Goal: Information Seeking & Learning: Learn about a topic

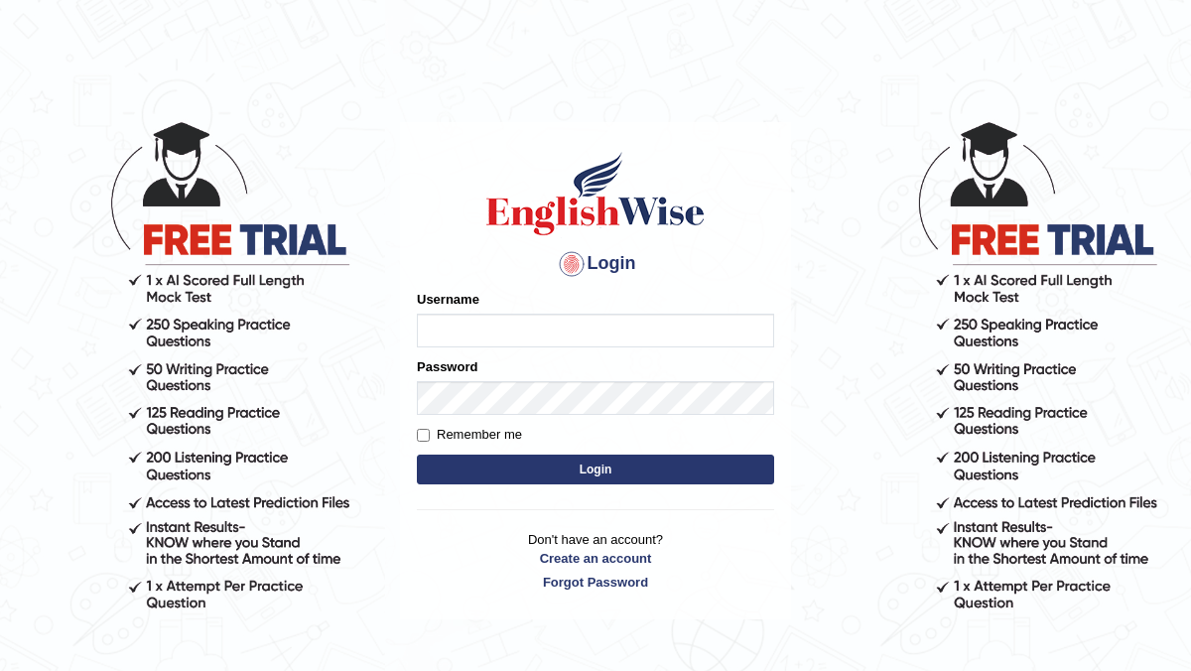
type input "manishas_mt"
click at [485, 465] on button "Login" at bounding box center [595, 470] width 357 height 30
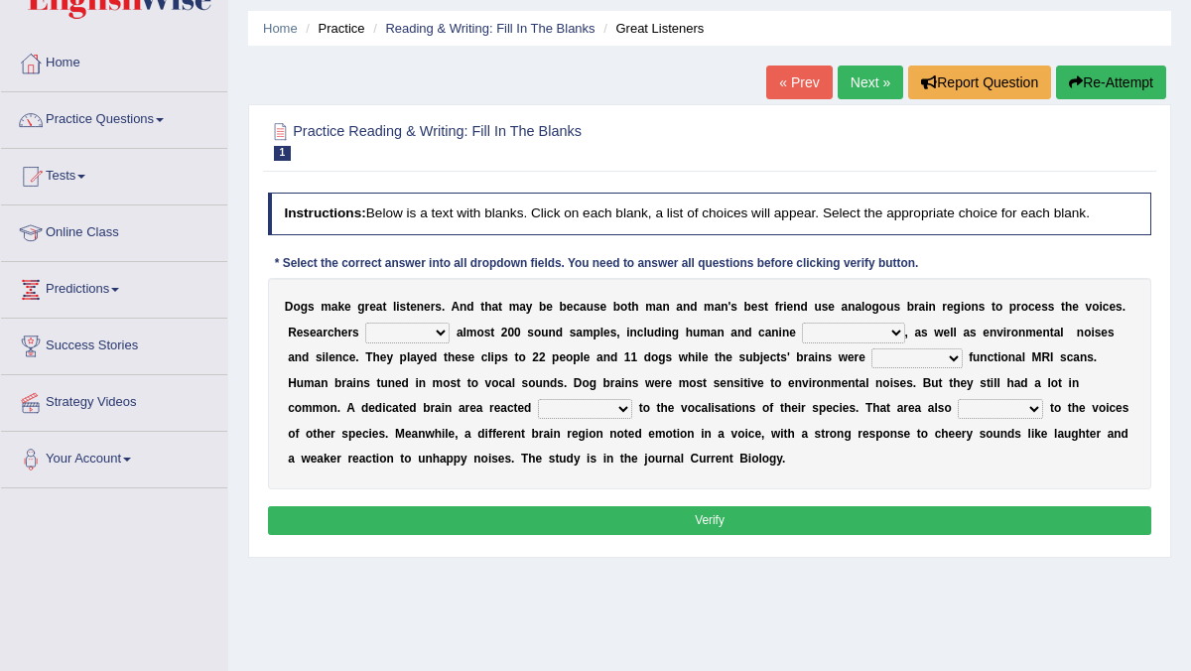
scroll to position [90, 0]
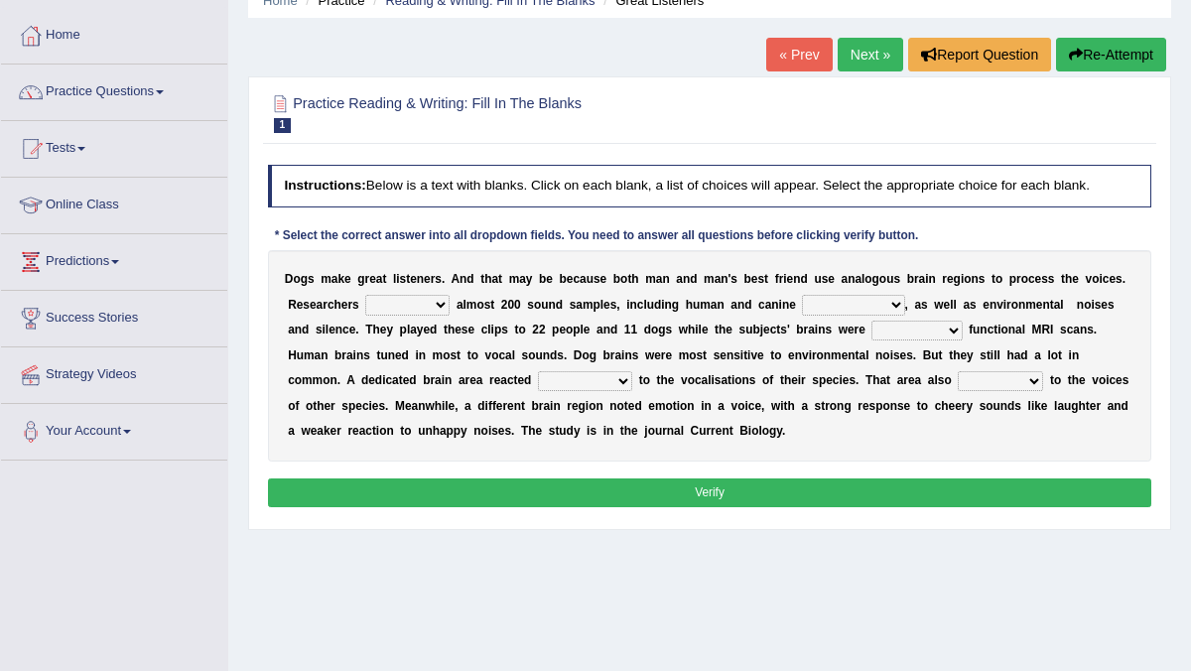
click at [385, 301] on select "collected herald developed checkup" at bounding box center [407, 305] width 84 height 20
select select "collected"
click at [365, 295] on select "collected herald developed checkup" at bounding box center [407, 305] width 84 height 20
click at [860, 300] on select "sameness volcalizations occupations deformations" at bounding box center [853, 305] width 102 height 20
click at [433, 298] on select "collected herald developed checkup" at bounding box center [407, 305] width 84 height 20
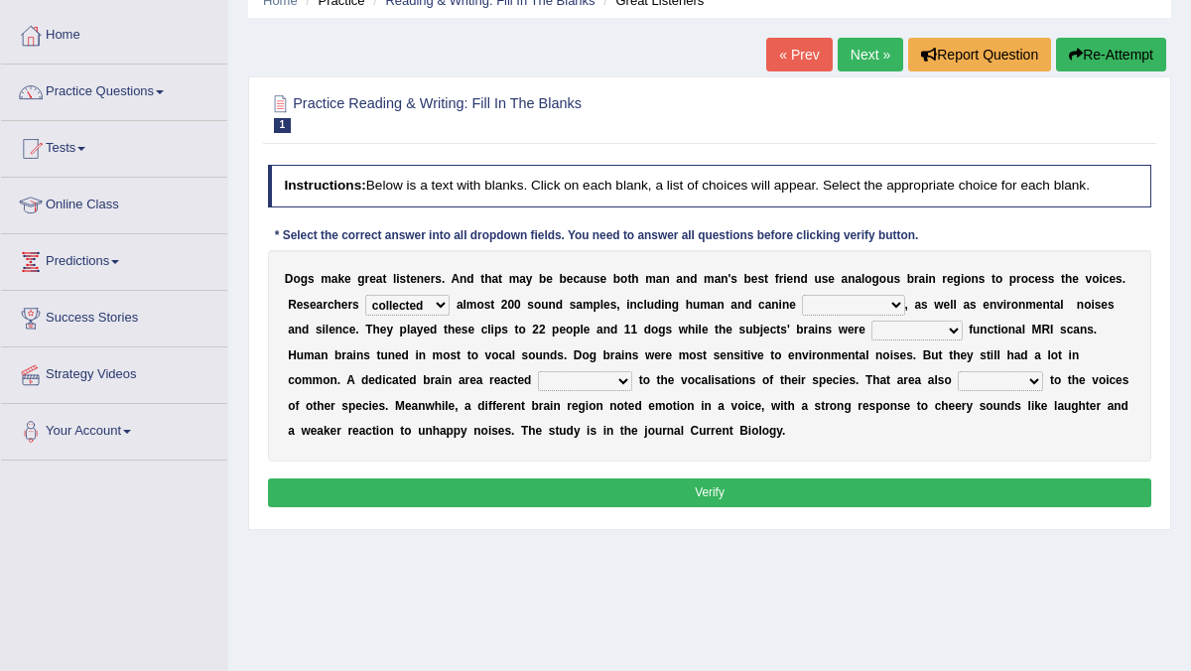
click at [916, 324] on select "conducting attending undergoing examining" at bounding box center [916, 331] width 90 height 20
click at [875, 331] on select "conducting attending undergoing examining" at bounding box center [916, 331] width 90 height 20
click at [871, 321] on select "conducting attending undergoing examining" at bounding box center [916, 331] width 90 height 20
click at [900, 324] on select "conducting attending undergoing examining" at bounding box center [916, 331] width 90 height 20
select select "examining"
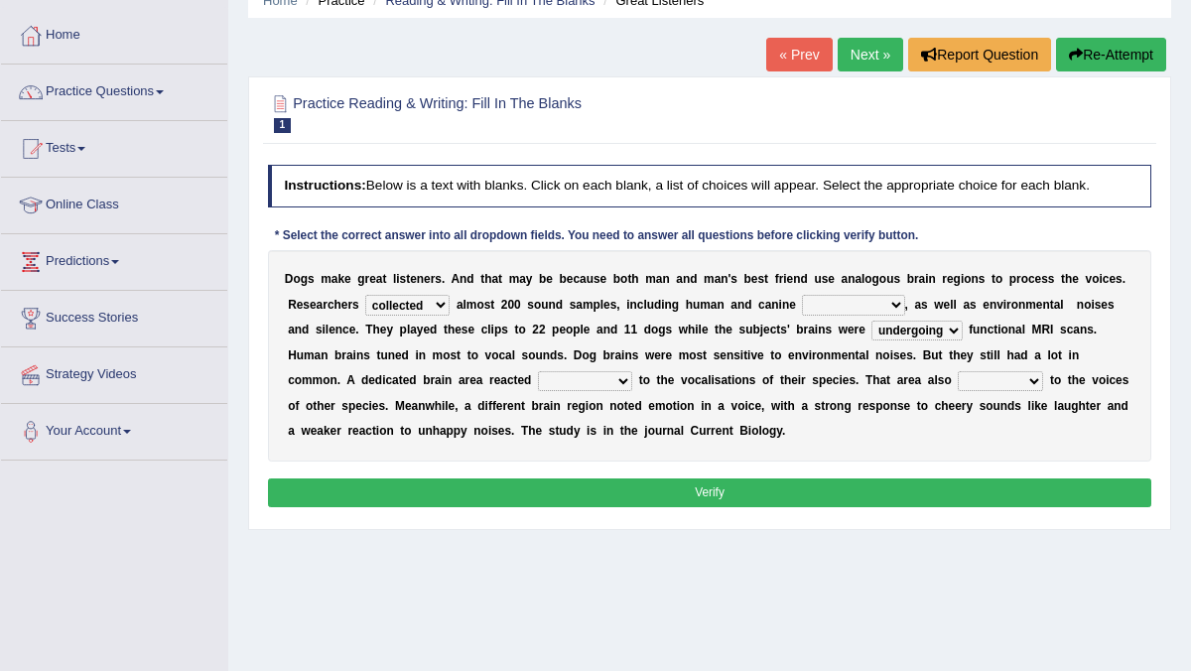
click at [871, 321] on select "conducting attending undergoing examining" at bounding box center [916, 331] width 90 height 20
click at [538, 377] on select "foamy deformatory strongly horny" at bounding box center [585, 381] width 94 height 20
click at [538, 382] on select "foamy deformatory strongly horny" at bounding box center [585, 381] width 94 height 20
select select "strongly"
click at [538, 371] on select "foamy deformatory strongly horny" at bounding box center [585, 381] width 94 height 20
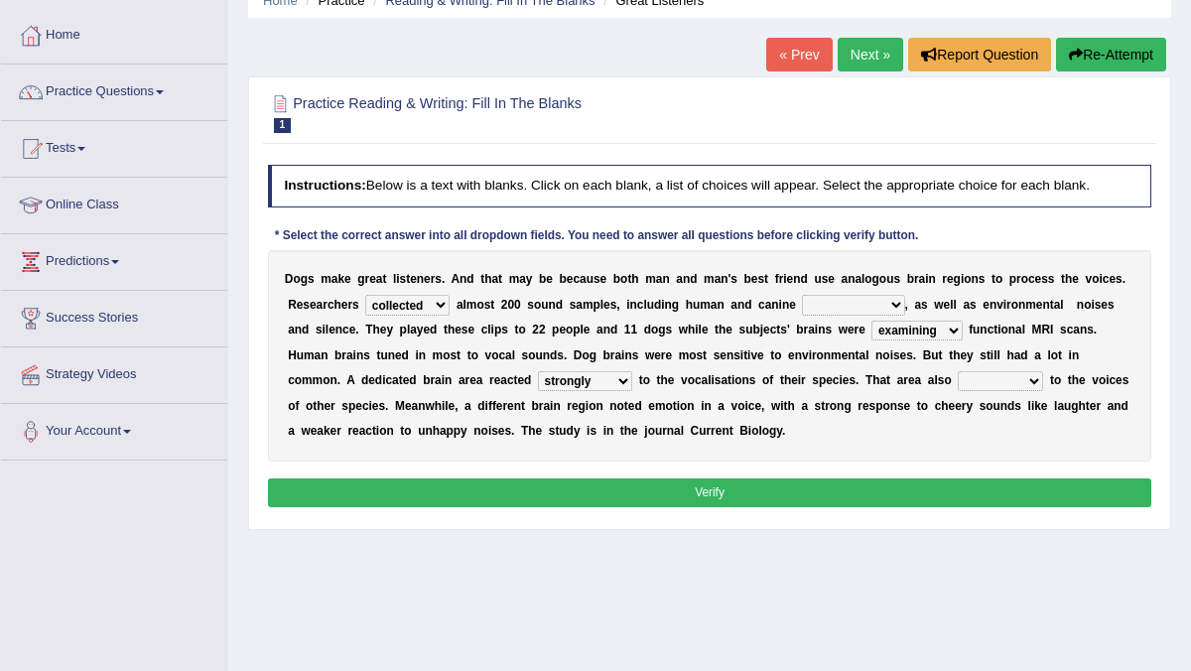
click at [944, 393] on div "D o g s m a k e g r e a t l i s t e n e r s . A n d t h a t m a y b e b e c a u…" at bounding box center [710, 355] width 884 height 211
click at [958, 374] on select "splatted shoplift insulted responded" at bounding box center [1000, 381] width 85 height 20
select select "responded"
click at [958, 371] on select "splatted shoplift insulted responded" at bounding box center [1000, 381] width 85 height 20
click at [837, 306] on select "sameness volcalizations occupations deformations" at bounding box center [853, 305] width 102 height 20
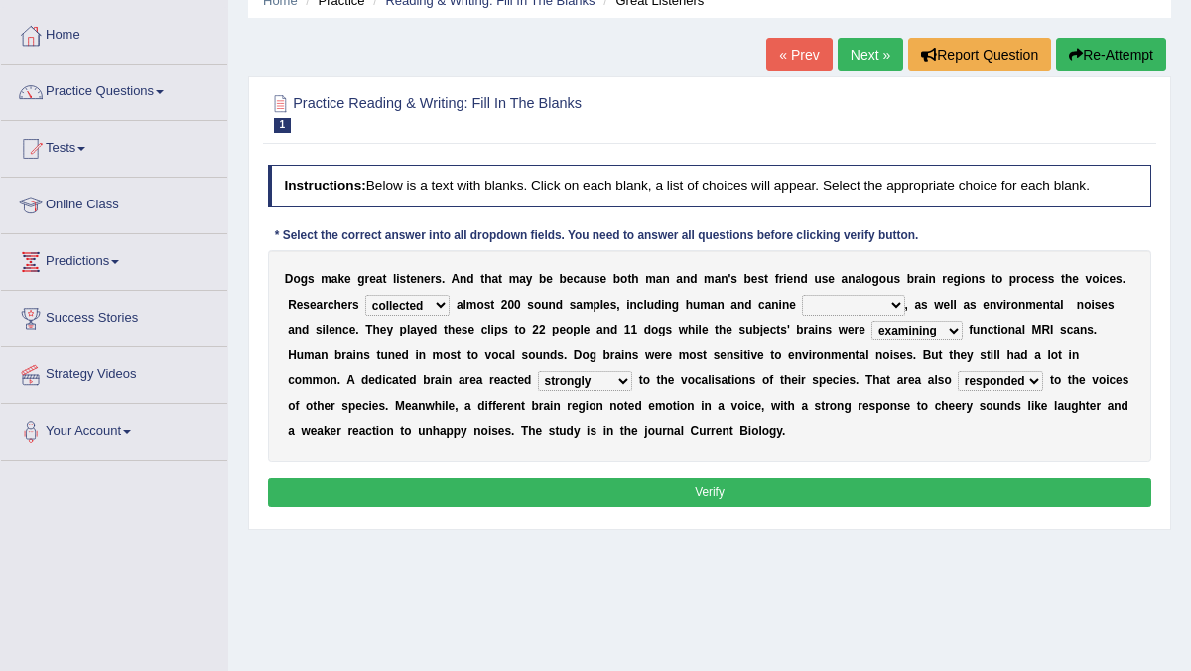
select select "volcalizations"
click at [802, 295] on select "sameness volcalizations occupations deformations" at bounding box center [853, 305] width 102 height 20
click at [409, 311] on select "collected herald developed checkup" at bounding box center [407, 305] width 84 height 20
click at [860, 303] on select "sameness volcalizations occupations deformations" at bounding box center [853, 305] width 102 height 20
click at [921, 336] on select "conducting attending undergoing examining" at bounding box center [916, 331] width 90 height 20
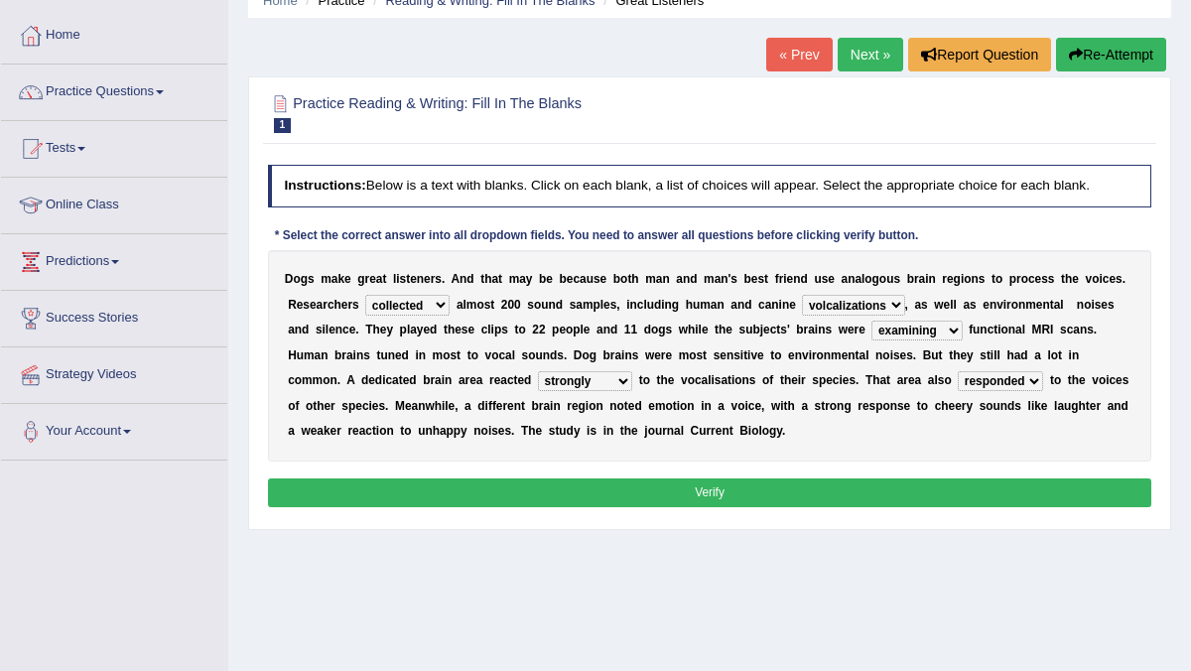
click at [887, 328] on select "conducting attending undergoing examining" at bounding box center [916, 331] width 90 height 20
select select "undergoing"
click at [871, 321] on select "conducting attending undergoing examining" at bounding box center [916, 331] width 90 height 20
click at [538, 388] on select "foamy deformatory strongly horny" at bounding box center [585, 381] width 94 height 20
click at [538, 383] on select "foamy deformatory strongly horny" at bounding box center [585, 381] width 94 height 20
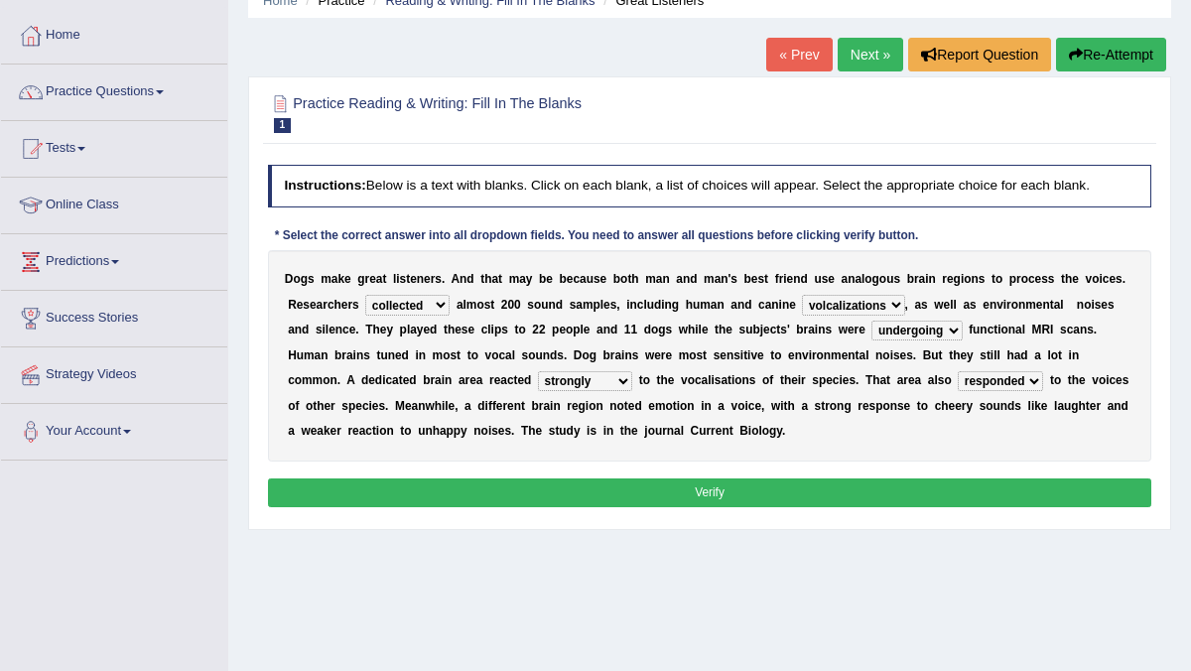
click at [958, 380] on select "splatted shoplift insulted responded" at bounding box center [1000, 381] width 85 height 20
click at [837, 490] on button "Verify" at bounding box center [710, 492] width 884 height 29
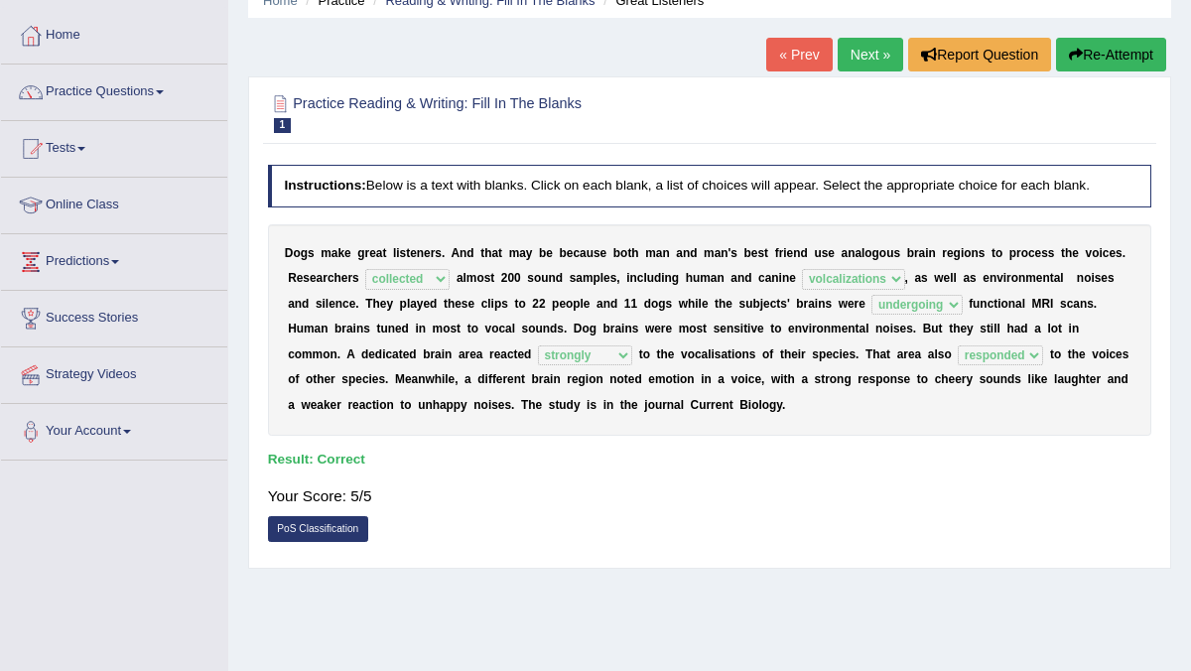
click at [866, 60] on link "Next »" at bounding box center [871, 55] width 66 height 34
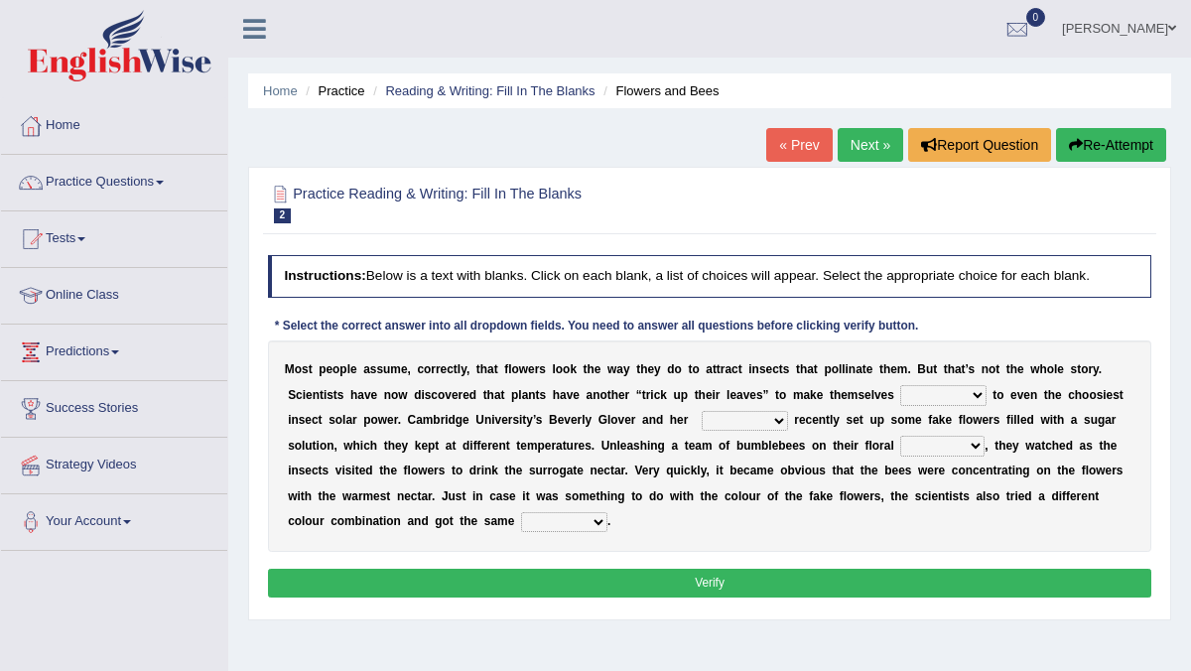
click at [926, 394] on select "irresistible foundable rounded astounded" at bounding box center [942, 395] width 85 height 20
click at [714, 422] on select "friends relatives colleagues workers" at bounding box center [745, 421] width 86 height 20
click at [714, 419] on select "friends relatives colleagues workers" at bounding box center [745, 421] width 86 height 20
select select "colleagues"
click at [702, 411] on select "friends relatives colleagues workers" at bounding box center [745, 421] width 86 height 20
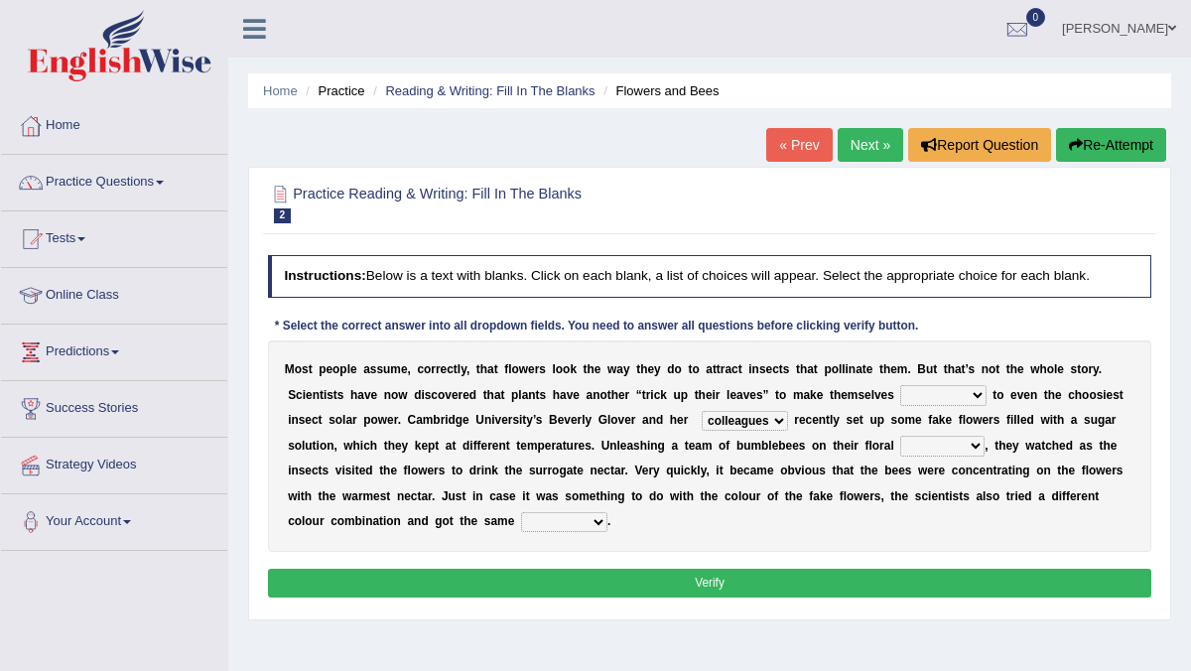
click at [926, 446] on select "sufferings offerings warming colouring" at bounding box center [942, 446] width 84 height 20
select select "colouring"
click at [900, 436] on select "sufferings offerings warming colouring" at bounding box center [942, 446] width 84 height 20
click at [921, 449] on select "sufferings offerings warming colouring" at bounding box center [942, 446] width 84 height 20
click at [539, 518] on select "ensigns result affirmation codes" at bounding box center [564, 522] width 86 height 20
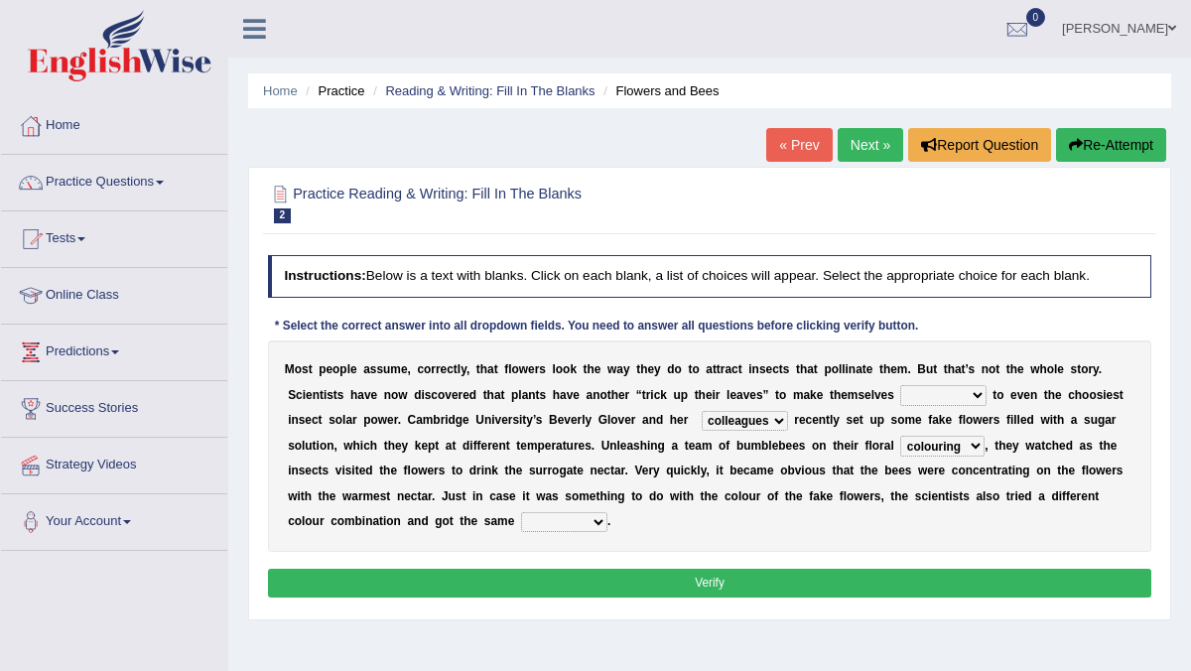
select select "result"
click at [521, 512] on select "ensigns result affirmation codes" at bounding box center [564, 522] width 86 height 20
click at [922, 391] on select "irresistible foundable rounded astounded" at bounding box center [942, 395] width 85 height 20
click at [948, 392] on select "irresistible foundable rounded astounded" at bounding box center [942, 395] width 85 height 20
click at [919, 391] on select "irresistible foundable rounded astounded" at bounding box center [942, 395] width 85 height 20
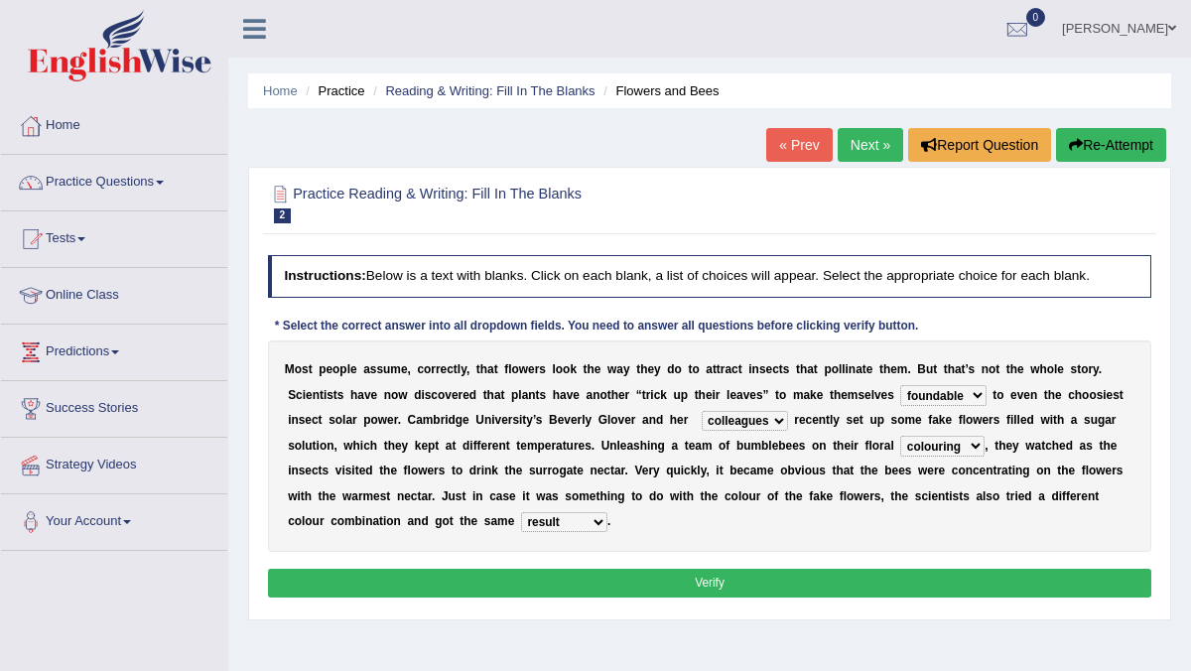
click at [900, 385] on select "irresistible foundable rounded astounded" at bounding box center [942, 395] width 85 height 20
click at [942, 402] on select "irresistible foundable rounded astounded" at bounding box center [942, 395] width 85 height 20
click at [946, 390] on select "irresistible foundable rounded astounded" at bounding box center [942, 395] width 85 height 20
click at [930, 395] on select "irresistible foundable rounded astounded" at bounding box center [942, 395] width 85 height 20
select select "irresistible"
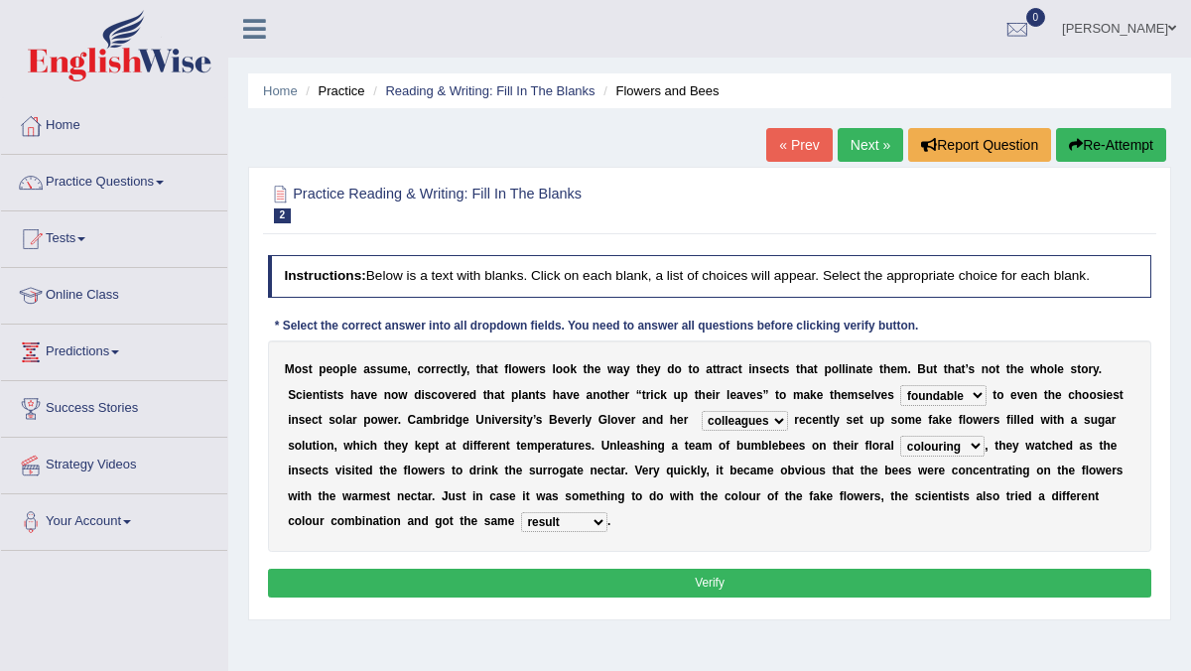
click at [900, 385] on select "irresistible foundable rounded astounded" at bounding box center [942, 395] width 85 height 20
click at [724, 413] on select "friends relatives colleagues workers" at bounding box center [745, 421] width 86 height 20
click at [943, 443] on select "sufferings offerings warming colouring" at bounding box center [942, 446] width 84 height 20
click at [939, 445] on select "sufferings offerings warming colouring" at bounding box center [942, 446] width 84 height 20
click at [900, 436] on select "sufferings offerings warming colouring" at bounding box center [942, 446] width 84 height 20
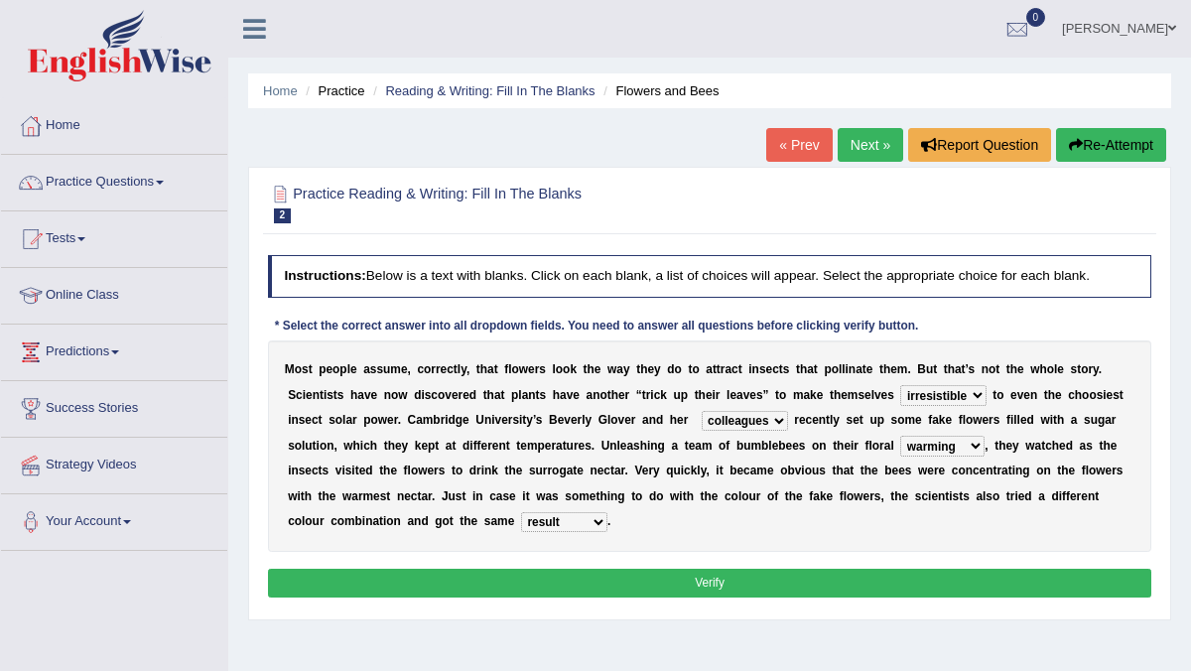
click at [933, 448] on select "sufferings offerings warming colouring" at bounding box center [942, 446] width 84 height 20
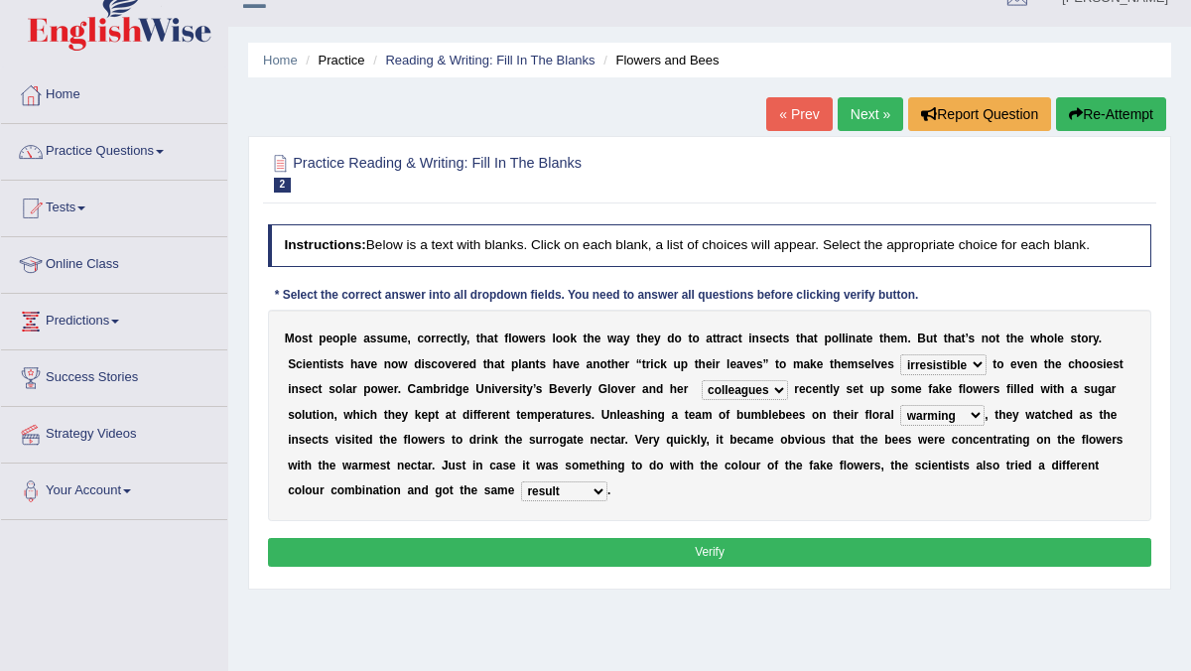
scroll to position [39, 0]
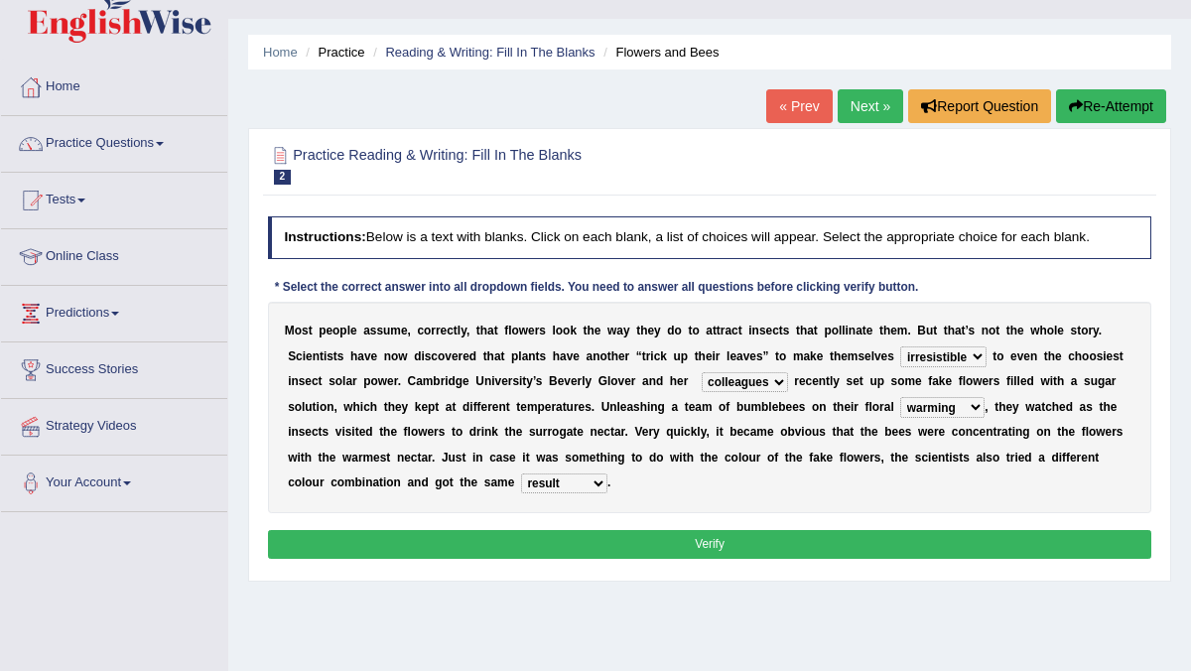
click at [952, 407] on select "sufferings offerings warming colouring" at bounding box center [942, 407] width 84 height 20
select select "offerings"
click at [900, 397] on select "sufferings offerings warming colouring" at bounding box center [942, 407] width 84 height 20
click at [535, 488] on select "ensigns result affirmation codes" at bounding box center [564, 483] width 86 height 20
click at [558, 480] on select "ensigns result affirmation codes" at bounding box center [564, 483] width 86 height 20
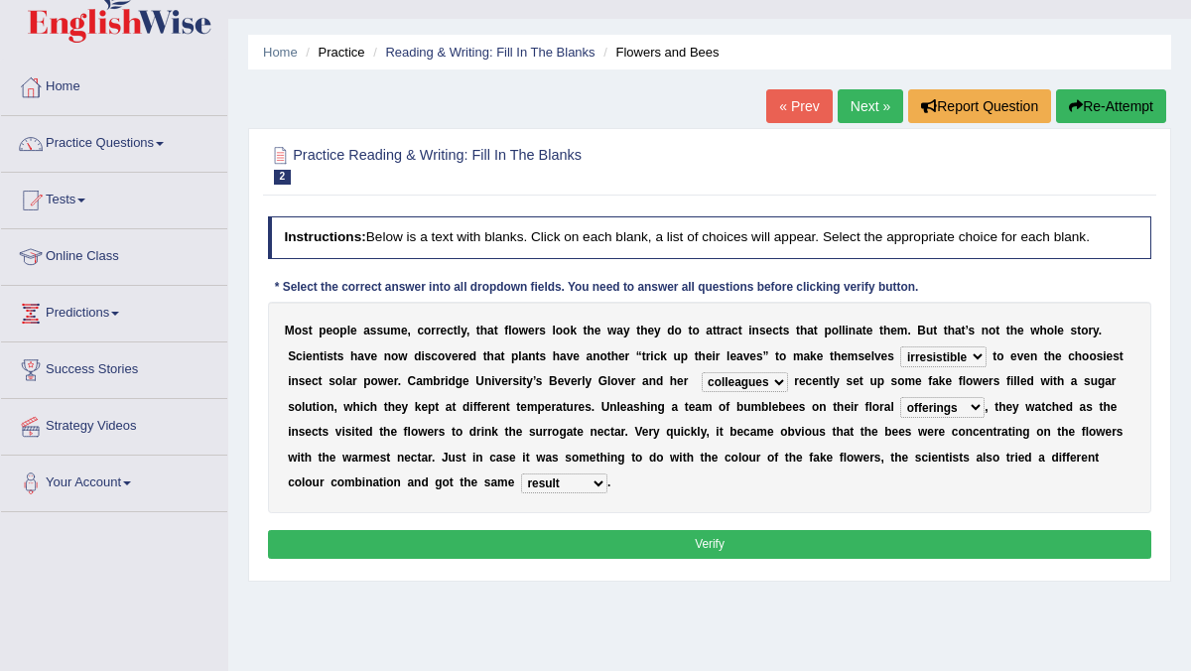
click at [671, 543] on button "Verify" at bounding box center [710, 544] width 884 height 29
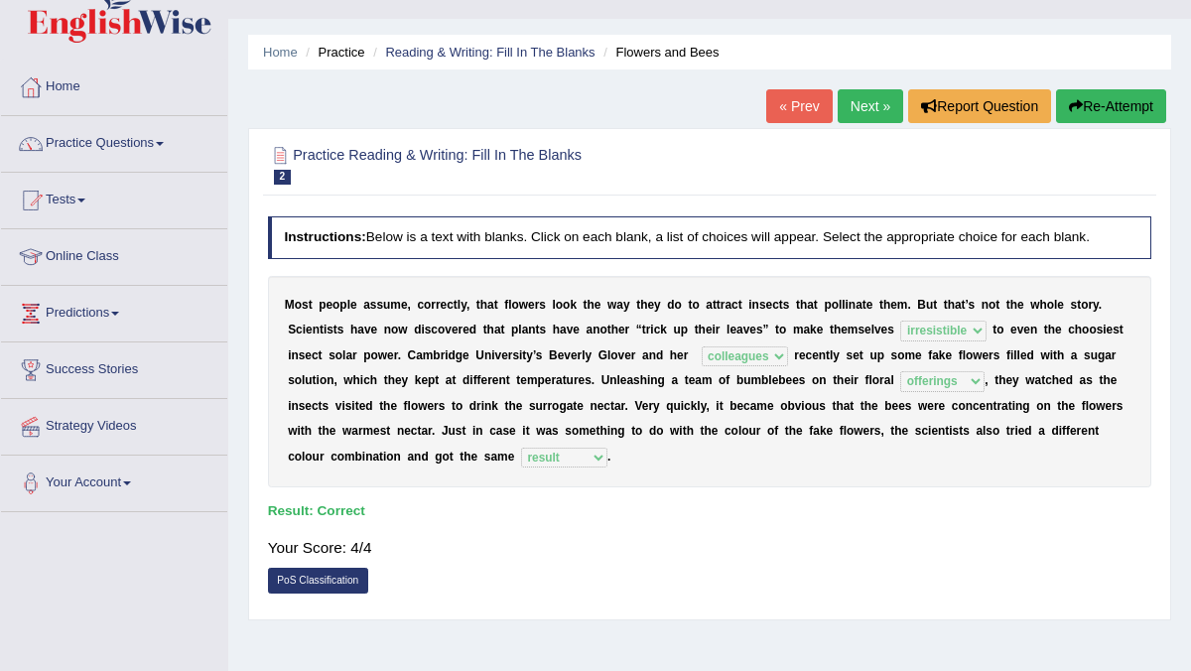
click at [874, 95] on link "Next »" at bounding box center [871, 106] width 66 height 34
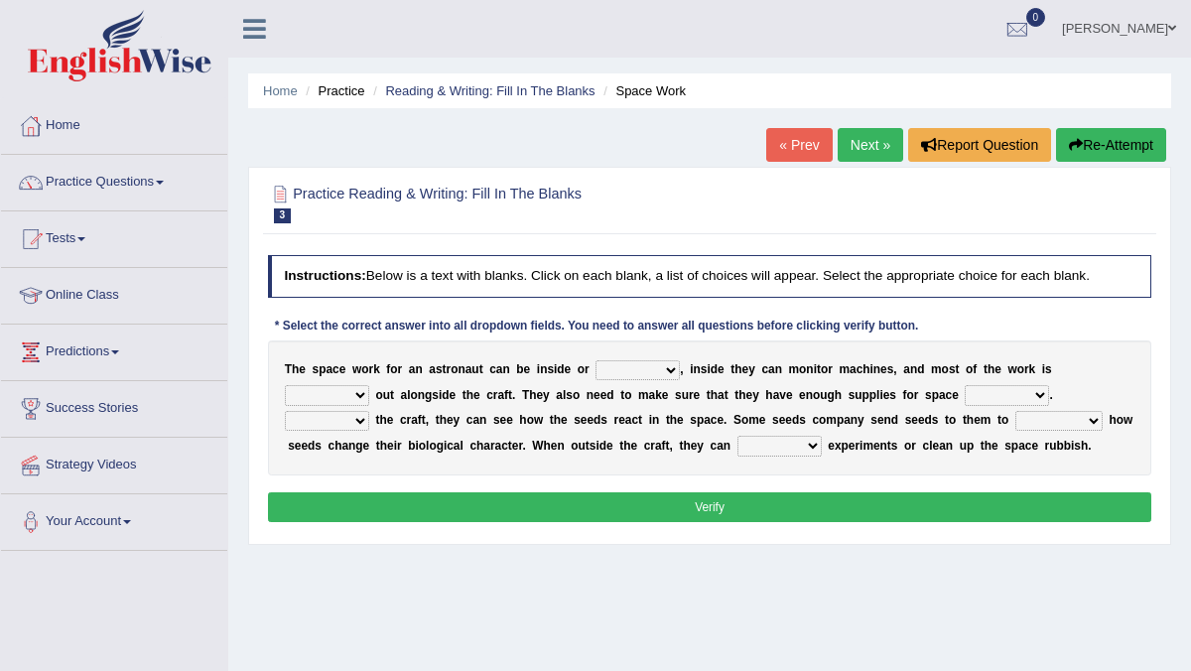
click at [627, 372] on select "anywhere outside wherever slided" at bounding box center [638, 370] width 84 height 20
select select "outside"
click at [596, 360] on select "anywhere outside wherever slided" at bounding box center [638, 370] width 84 height 20
click at [315, 393] on select "forwarded carried longed stared" at bounding box center [327, 395] width 84 height 20
select select "carried"
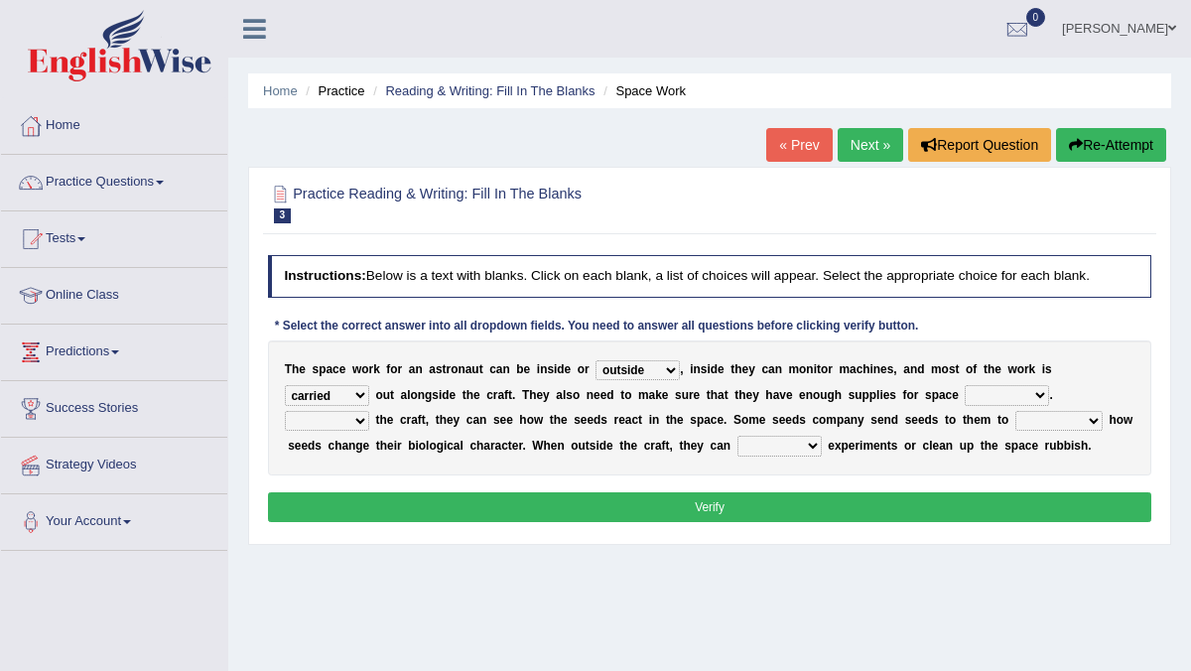
click at [285, 385] on select "forwarded carried longed stared" at bounding box center [327, 395] width 84 height 20
click at [306, 396] on select "forwarded carried longed stared" at bounding box center [327, 395] width 84 height 20
click at [993, 388] on select "tour ramp travel power" at bounding box center [1007, 395] width 84 height 20
select select "travel"
click at [965, 385] on select "tour ramp travel power" at bounding box center [1007, 395] width 84 height 20
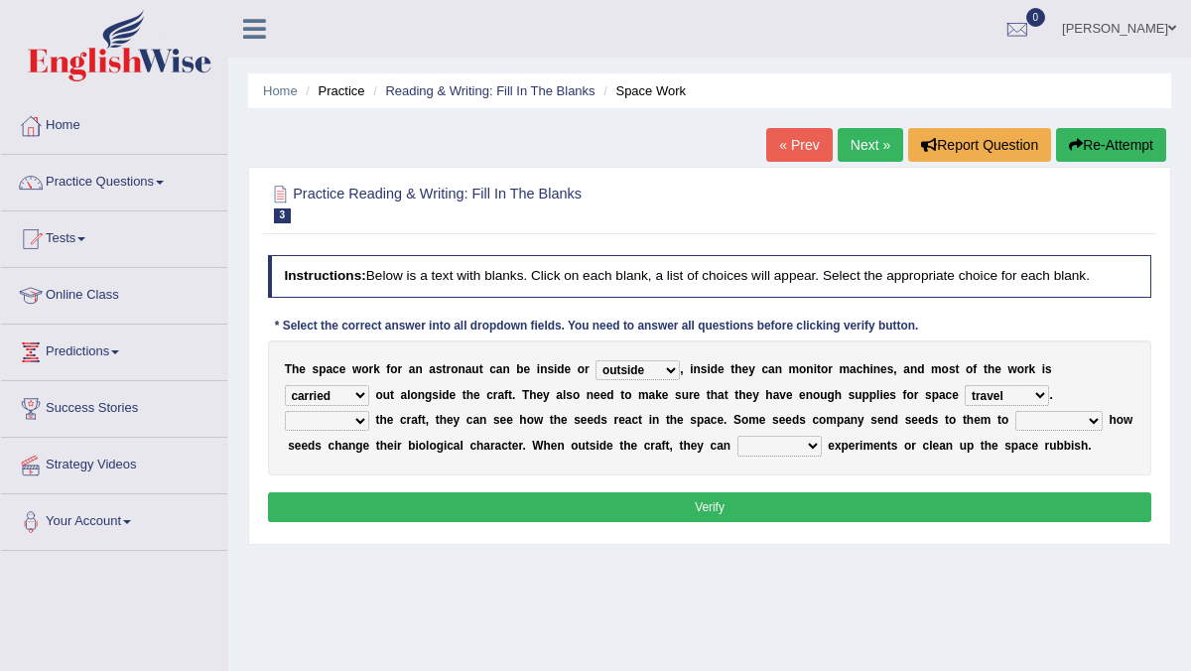
click at [319, 421] on select "Inside Infact Outside Outraged" at bounding box center [327, 421] width 84 height 20
select select "Inside"
click at [285, 411] on select "Inside Infact Outside Outraged" at bounding box center [327, 421] width 84 height 20
click at [1048, 423] on select "investigate shuttled shifted removed" at bounding box center [1058, 421] width 87 height 20
click at [1043, 419] on select "investigate shuttled shifted removed" at bounding box center [1058, 421] width 87 height 20
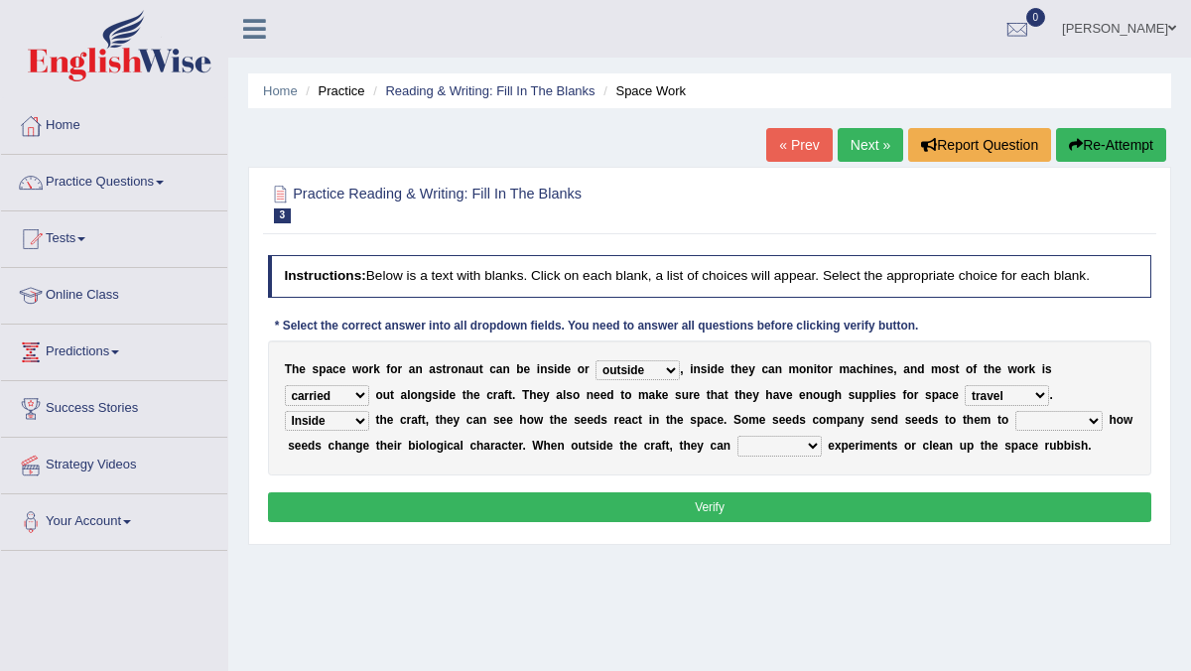
select select "investigate"
click at [1017, 411] on select "investigate shuttled shifted removed" at bounding box center [1058, 421] width 87 height 20
click at [768, 435] on div "T h e s p a c e w o r k f o r a n a s t r o n a u t c a n b e i n s i d e o r a…" at bounding box center [710, 407] width 884 height 135
click at [765, 439] on select "set along set aside set up set as" at bounding box center [779, 446] width 84 height 20
click at [784, 449] on select "set along set aside set up set as" at bounding box center [779, 446] width 84 height 20
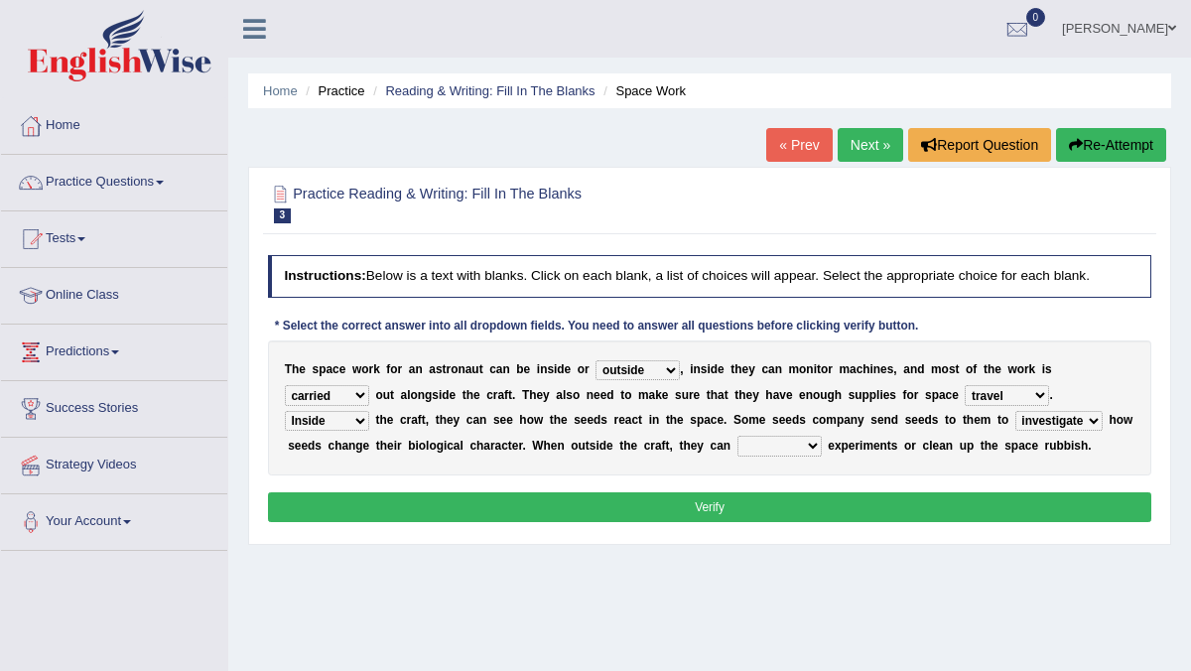
select select "set up"
click at [737, 436] on select "set along set aside set up set as" at bounding box center [779, 446] width 84 height 20
click at [334, 440] on b "h" at bounding box center [337, 446] width 7 height 14
click at [331, 409] on div "T h e s p a c e w o r k f o r a n a s t r o n a u t c a n b e i n s i d e o r a…" at bounding box center [710, 407] width 884 height 135
click at [327, 426] on select "Inside Infact Outside Outraged" at bounding box center [327, 421] width 84 height 20
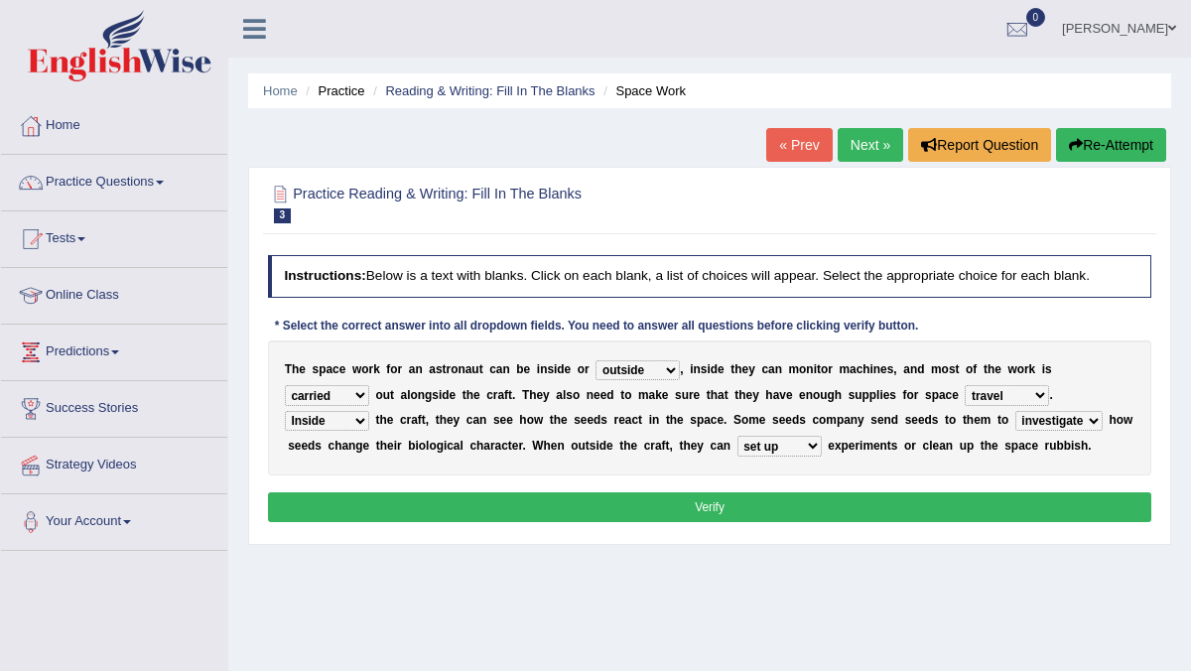
select select "Outside"
click at [285, 411] on select "Inside Infact Outside Outraged" at bounding box center [327, 421] width 84 height 20
click at [360, 390] on select "forwarded carried longed stared" at bounding box center [327, 395] width 84 height 20
click at [1016, 392] on select "tour ramp travel power" at bounding box center [1007, 395] width 84 height 20
click at [965, 385] on select "tour ramp travel power" at bounding box center [1007, 395] width 84 height 20
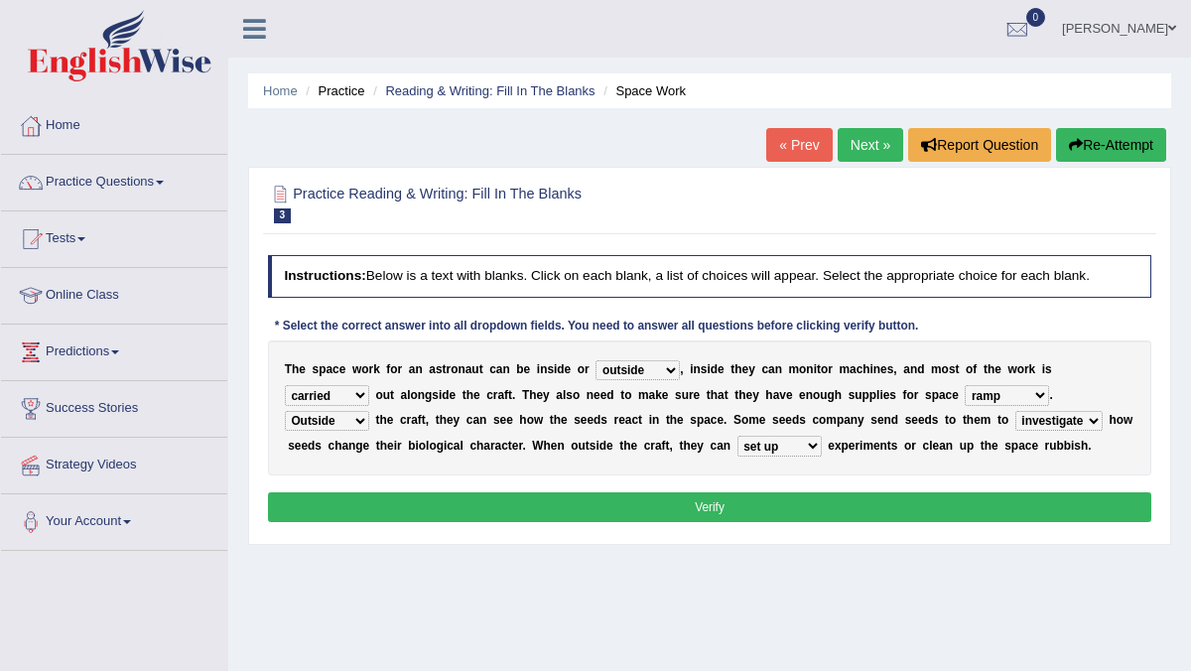
click at [993, 397] on select "tour ramp travel power" at bounding box center [1007, 395] width 84 height 20
click at [965, 385] on select "tour ramp travel power" at bounding box center [1007, 395] width 84 height 20
click at [998, 398] on select "tour ramp travel power" at bounding box center [1007, 395] width 84 height 20
select select "travel"
click at [965, 385] on select "tour ramp travel power" at bounding box center [1007, 395] width 84 height 20
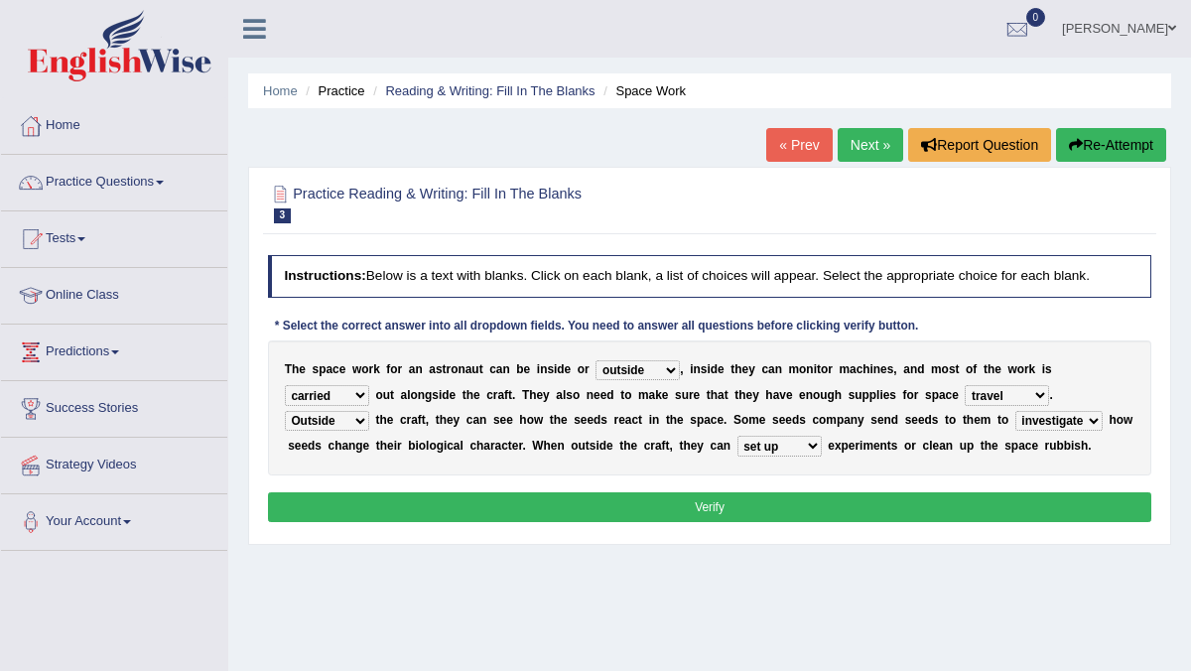
click at [998, 391] on select "tour ramp travel power" at bounding box center [1007, 395] width 84 height 20
click at [1077, 424] on select "investigate shuttled shifted removed" at bounding box center [1058, 421] width 87 height 20
click at [786, 448] on select "set along set aside set up set as" at bounding box center [779, 446] width 84 height 20
click at [772, 447] on select "set along set aside set up set as" at bounding box center [779, 446] width 84 height 20
click at [751, 506] on button "Verify" at bounding box center [710, 506] width 884 height 29
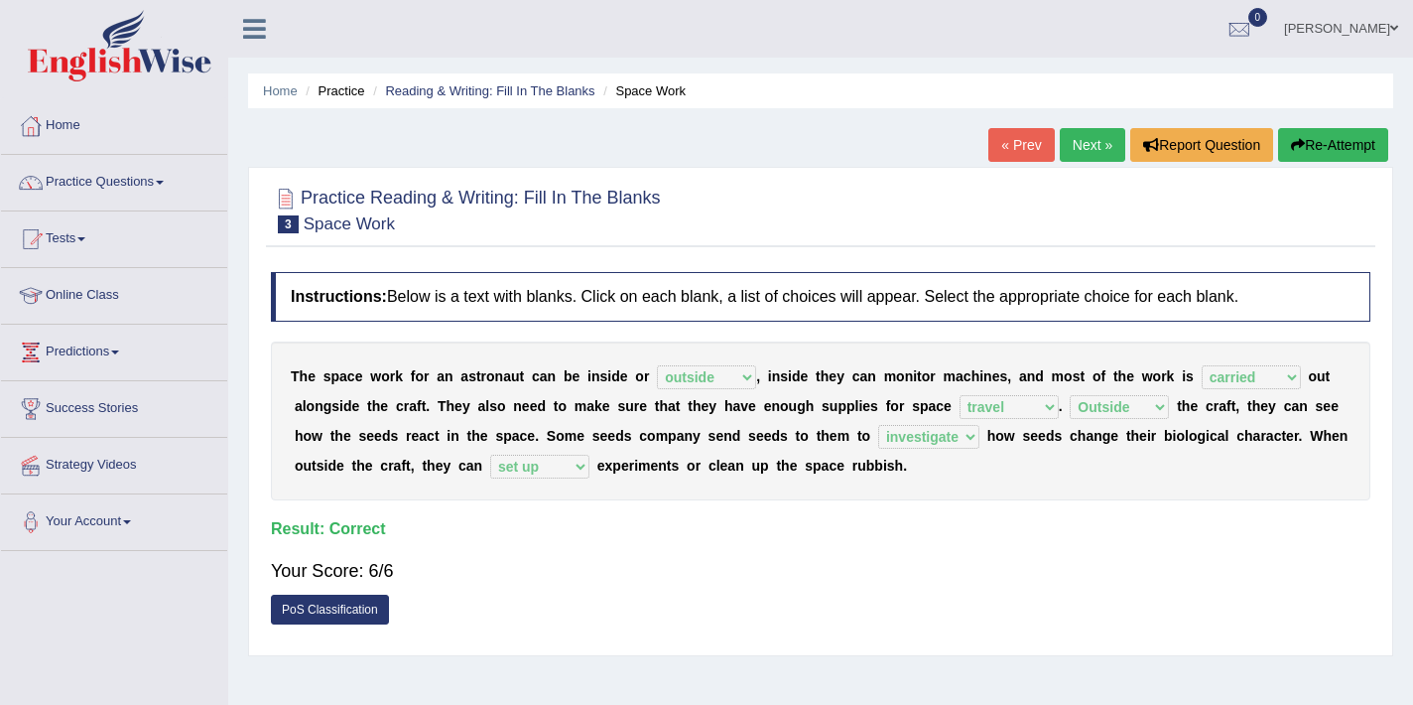
click at [1080, 147] on link "Next »" at bounding box center [1093, 145] width 66 height 34
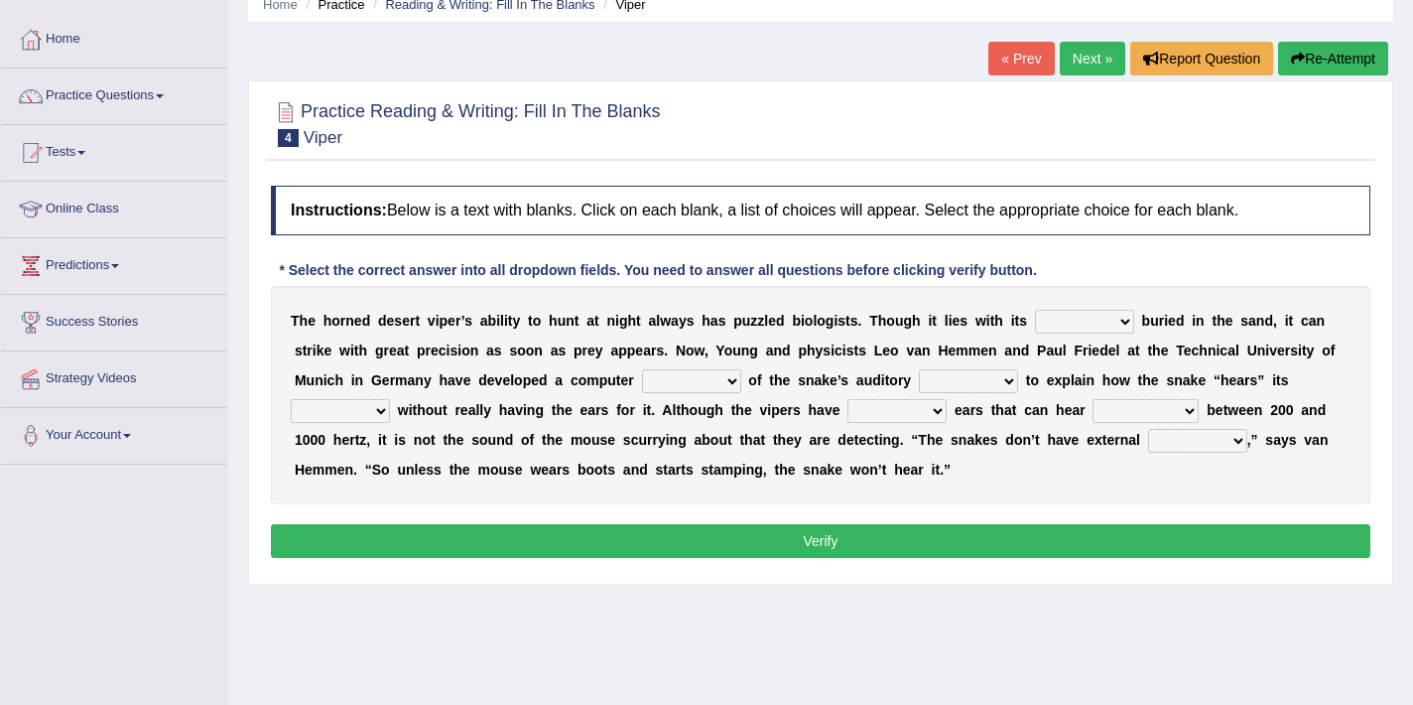
scroll to position [138, 0]
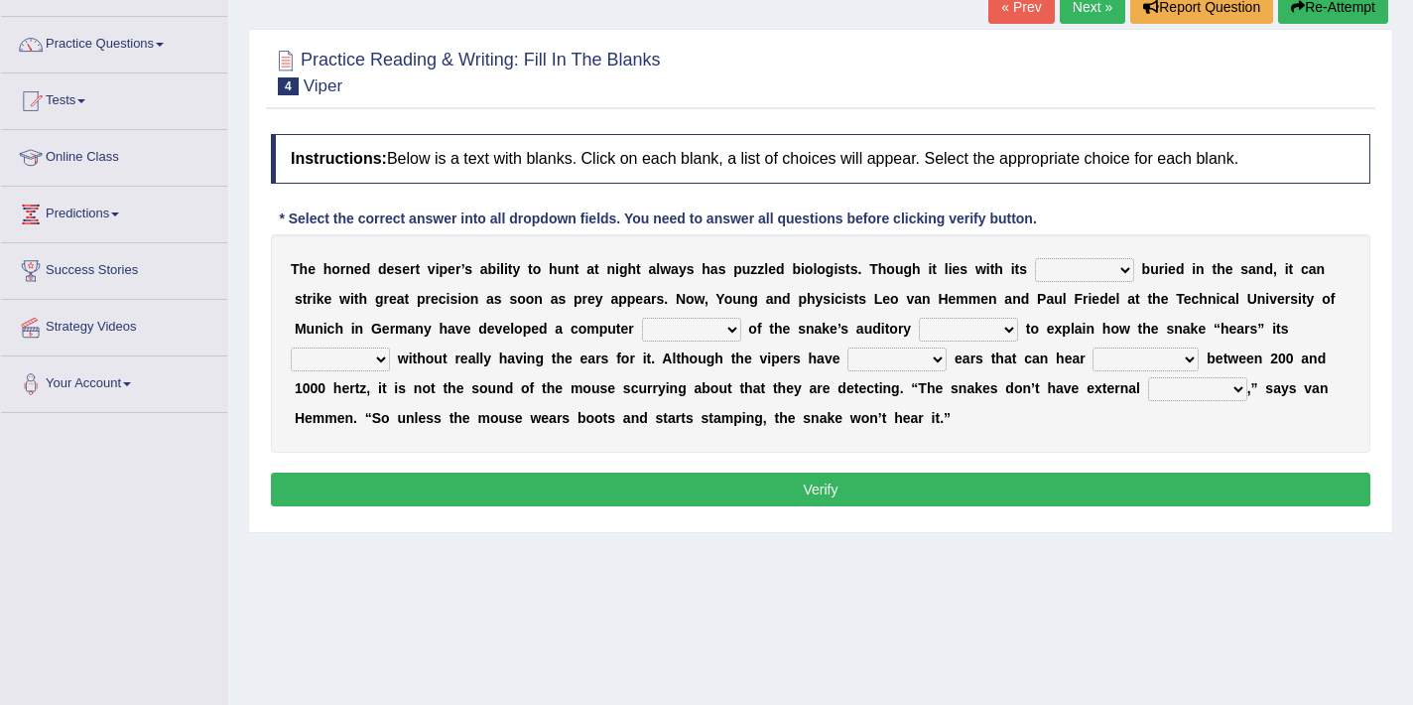
click at [1070, 273] on select "outside inside body head" at bounding box center [1084, 270] width 99 height 24
select select "body"
click at [1035, 258] on select "outside inside body head" at bounding box center [1084, 270] width 99 height 24
click at [673, 324] on select "moral model maple story" at bounding box center [691, 330] width 99 height 24
select select "model"
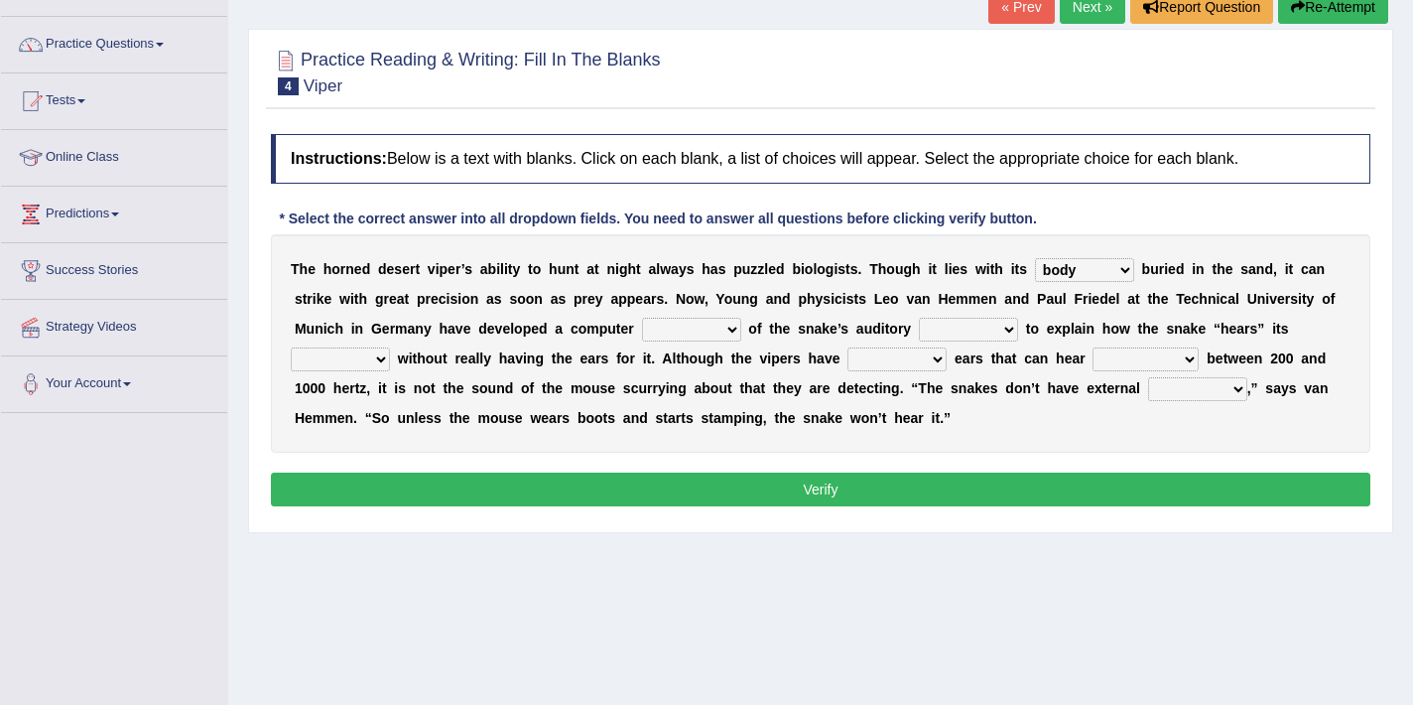
click at [642, 318] on select "moral model maple story" at bounding box center [691, 330] width 99 height 24
click at [961, 330] on select "rating part staff system" at bounding box center [968, 330] width 99 height 24
select select "system"
click at [919, 318] on select "rating part staff system" at bounding box center [968, 330] width 99 height 24
click at [327, 367] on select "dance prey song singing" at bounding box center [340, 359] width 99 height 24
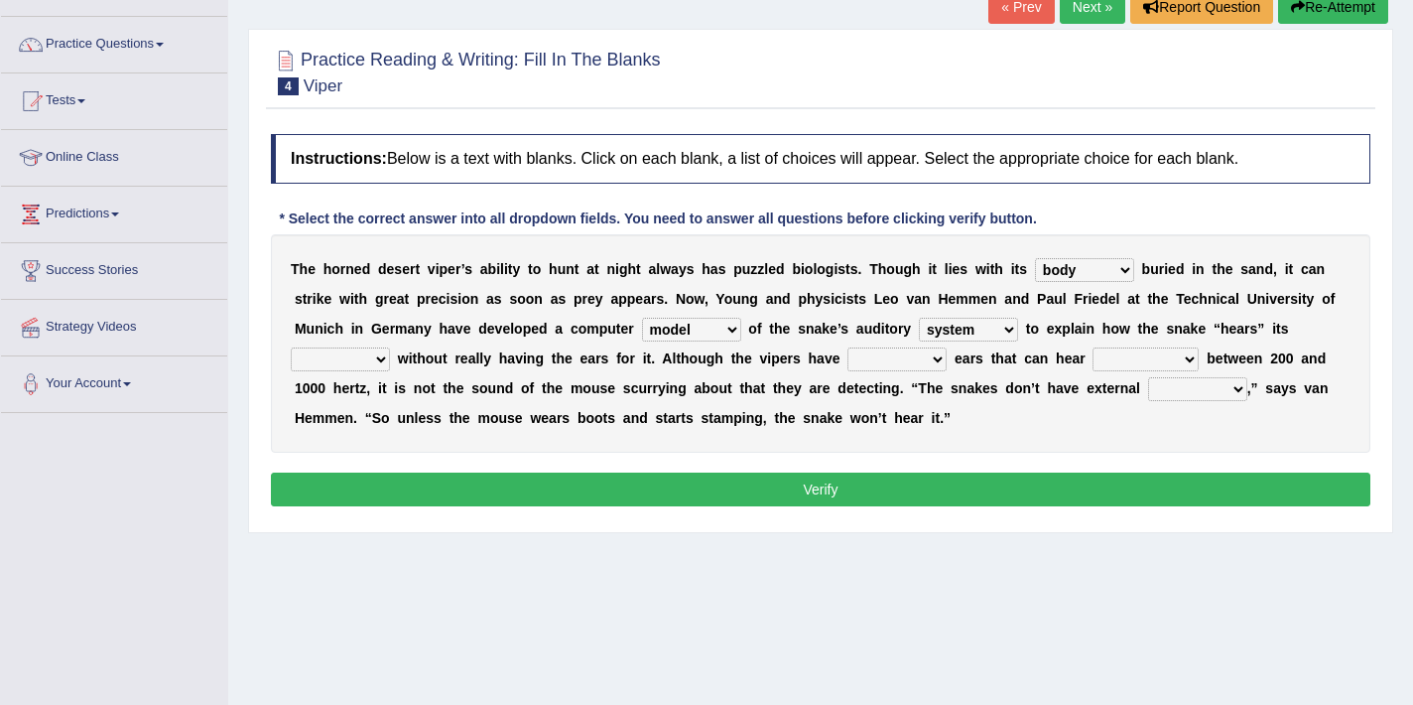
select select "prey"
click at [291, 347] on select "dance prey song singing" at bounding box center [340, 359] width 99 height 24
click at [895, 358] on select "external internal closing stamped" at bounding box center [897, 359] width 99 height 24
select select "internal"
click at [848, 347] on select "external internal closing stamped" at bounding box center [897, 359] width 99 height 24
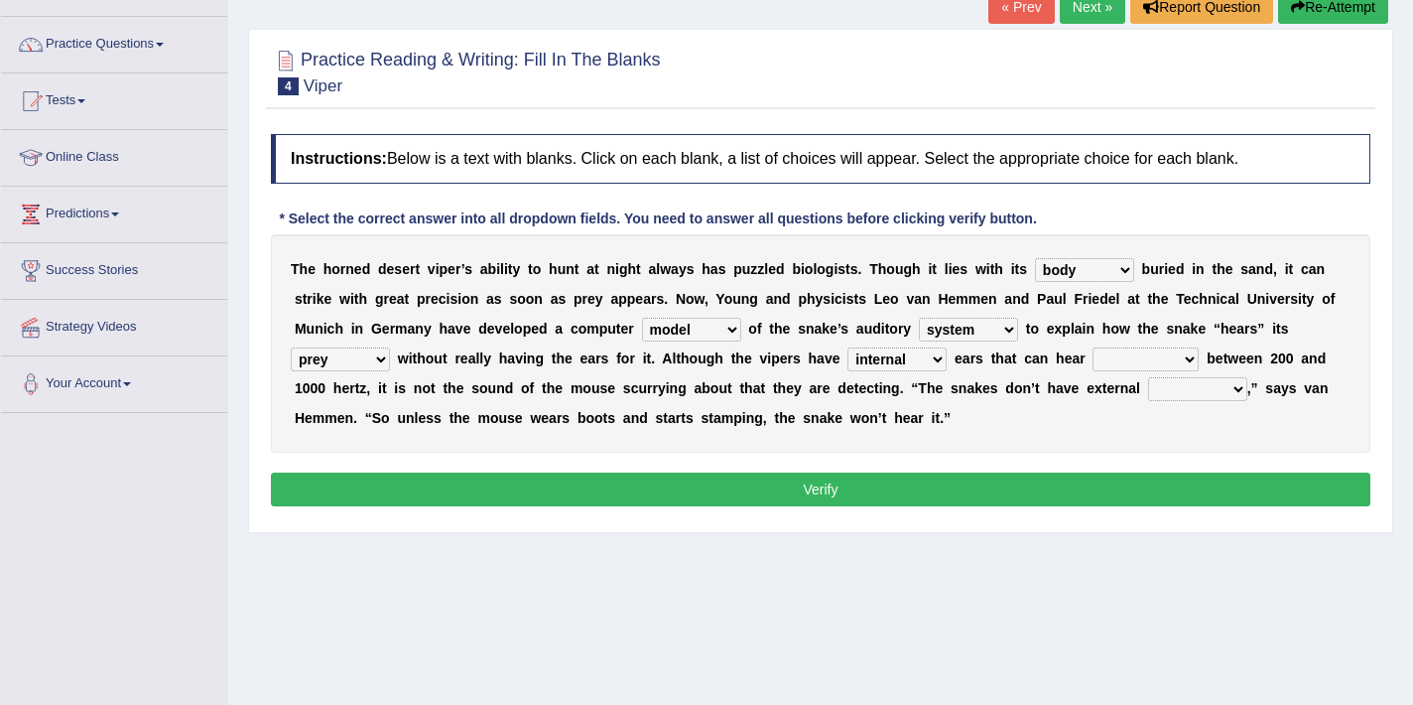
click at [1147, 355] on select "emergency frequencies warning extending" at bounding box center [1146, 359] width 106 height 24
select select "frequencies"
click at [1093, 347] on select "emergency frequencies warning extending" at bounding box center [1146, 359] width 106 height 24
click at [1191, 390] on select "parts reserves eardrums tendors" at bounding box center [1197, 389] width 99 height 24
click at [1166, 389] on select "parts reserves eardrums tendors" at bounding box center [1197, 389] width 99 height 24
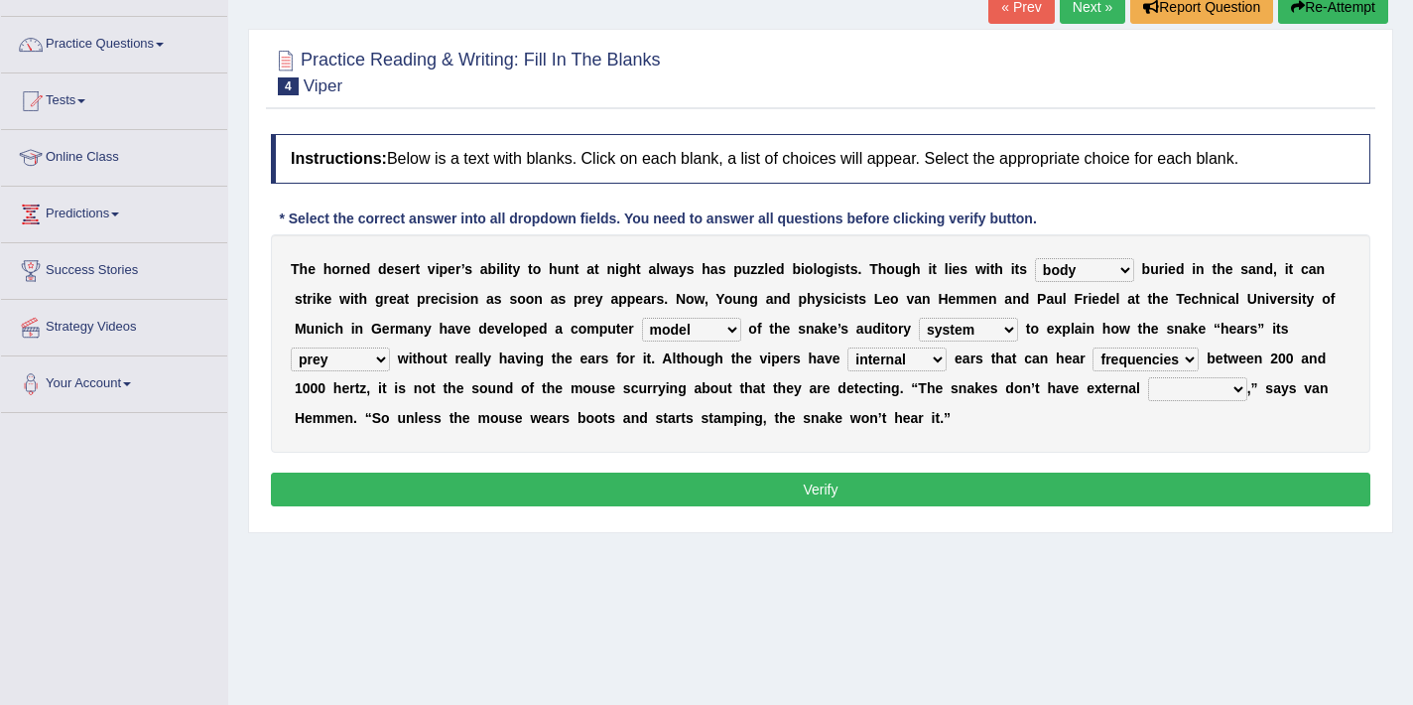
select select "parts"
click at [1148, 377] on select "parts reserves eardrums tendors" at bounding box center [1197, 389] width 99 height 24
click at [1072, 276] on select "outside inside body head" at bounding box center [1084, 270] width 99 height 24
click at [1062, 268] on select "outside inside body head" at bounding box center [1084, 270] width 99 height 24
click at [1076, 269] on select "outside inside body head" at bounding box center [1084, 270] width 99 height 24
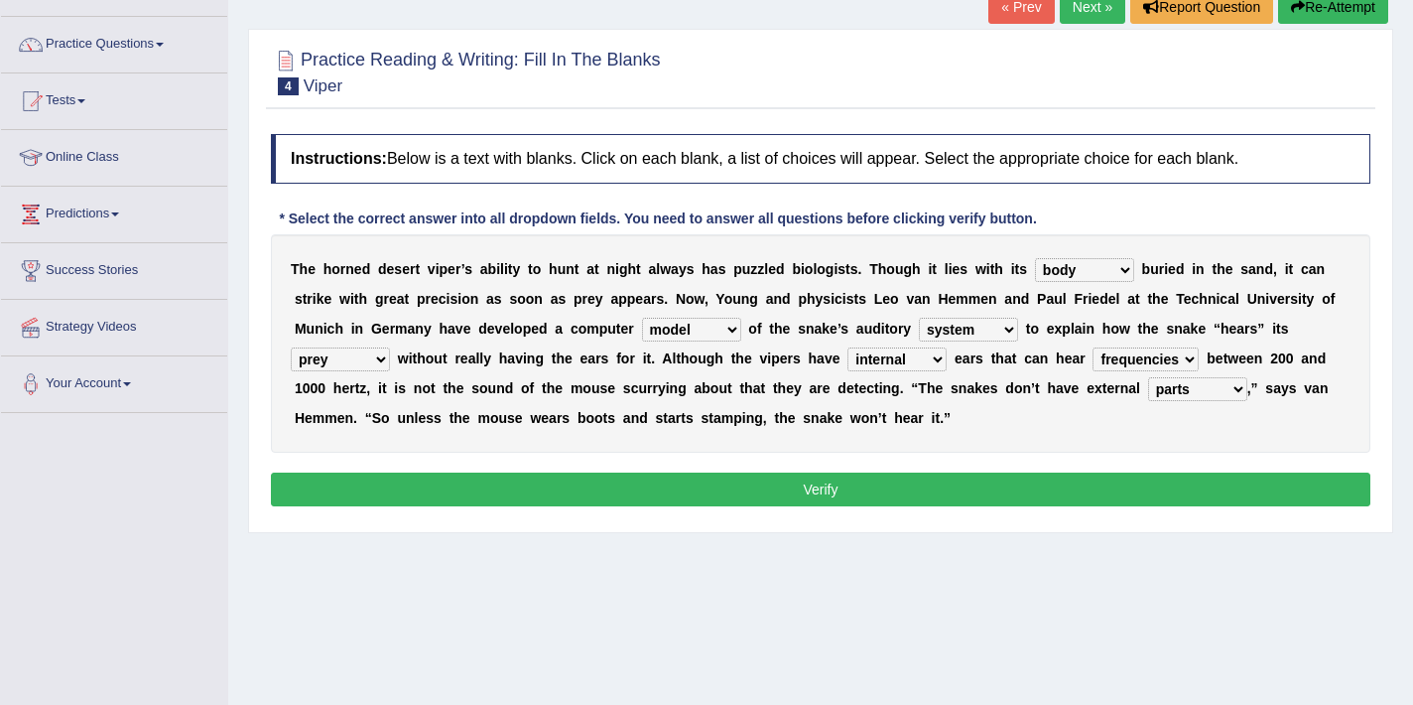
select select "head"
click at [1035, 258] on select "outside inside body head" at bounding box center [1084, 270] width 99 height 24
click at [1186, 392] on select "parts reserves eardrums tendors" at bounding box center [1197, 389] width 99 height 24
select select "eardrums"
click at [1148, 377] on select "parts reserves eardrums tendors" at bounding box center [1197, 389] width 99 height 24
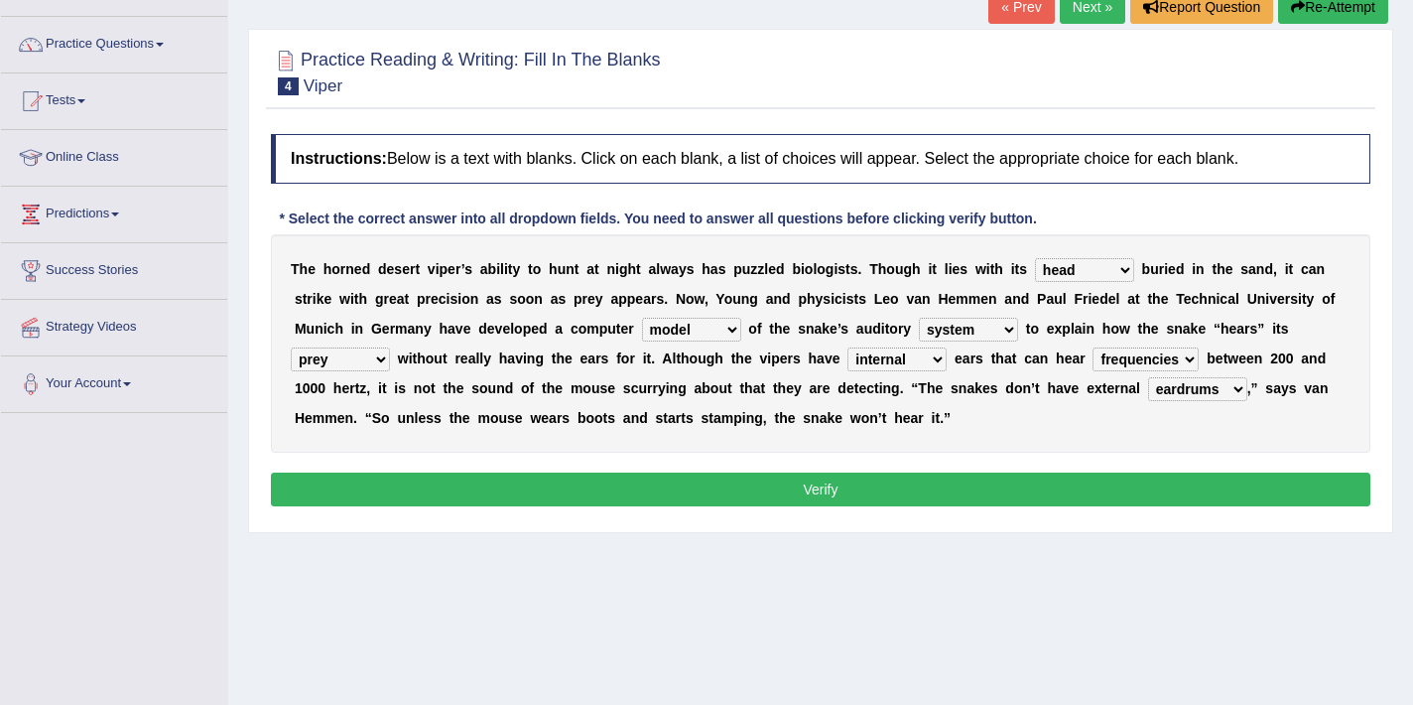
click at [1005, 474] on button "Verify" at bounding box center [821, 489] width 1100 height 34
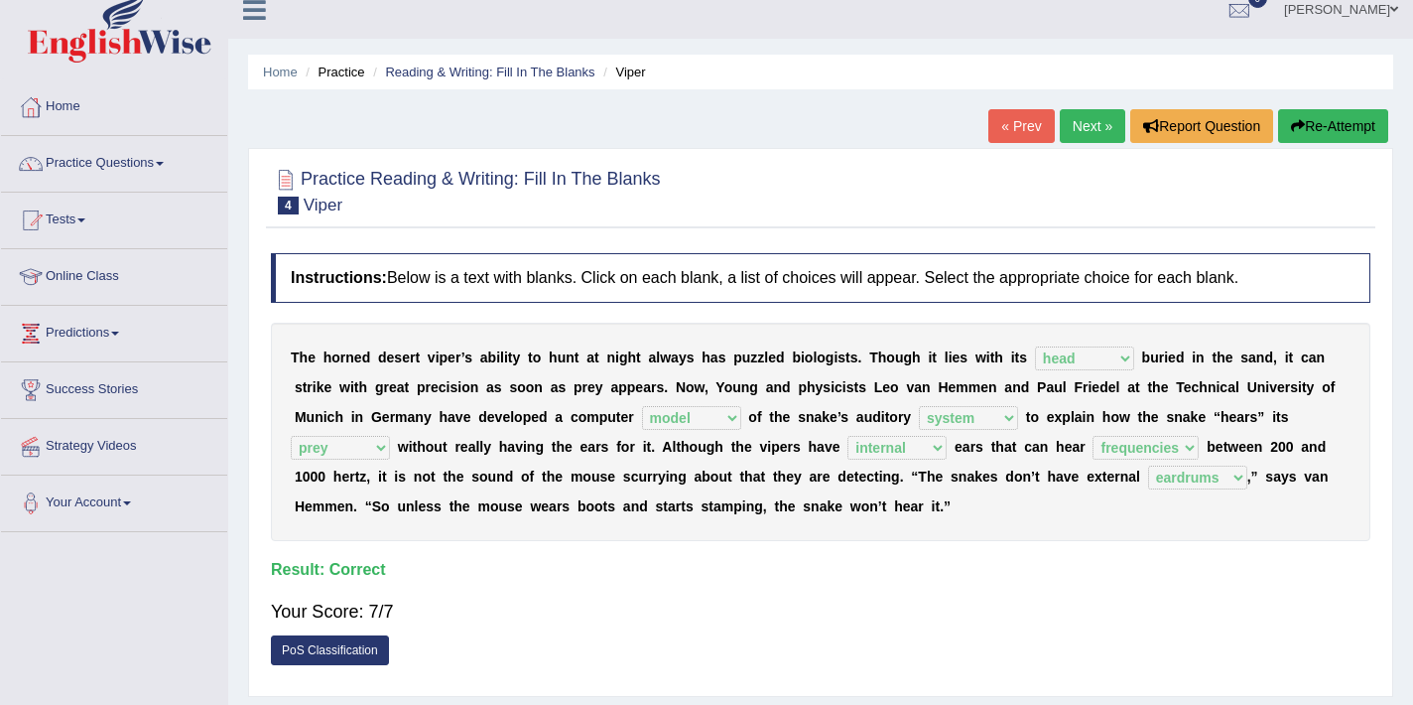
scroll to position [14, 0]
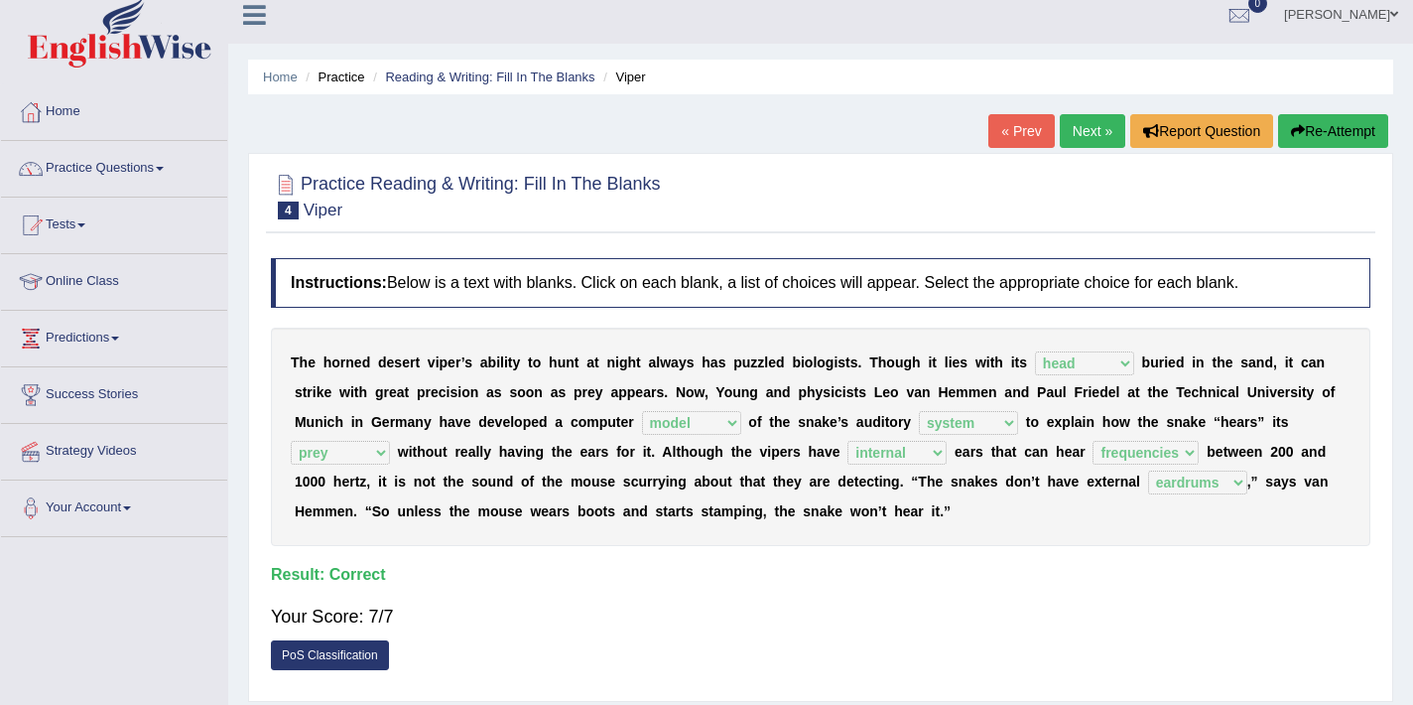
click at [1075, 136] on link "Next »" at bounding box center [1093, 131] width 66 height 34
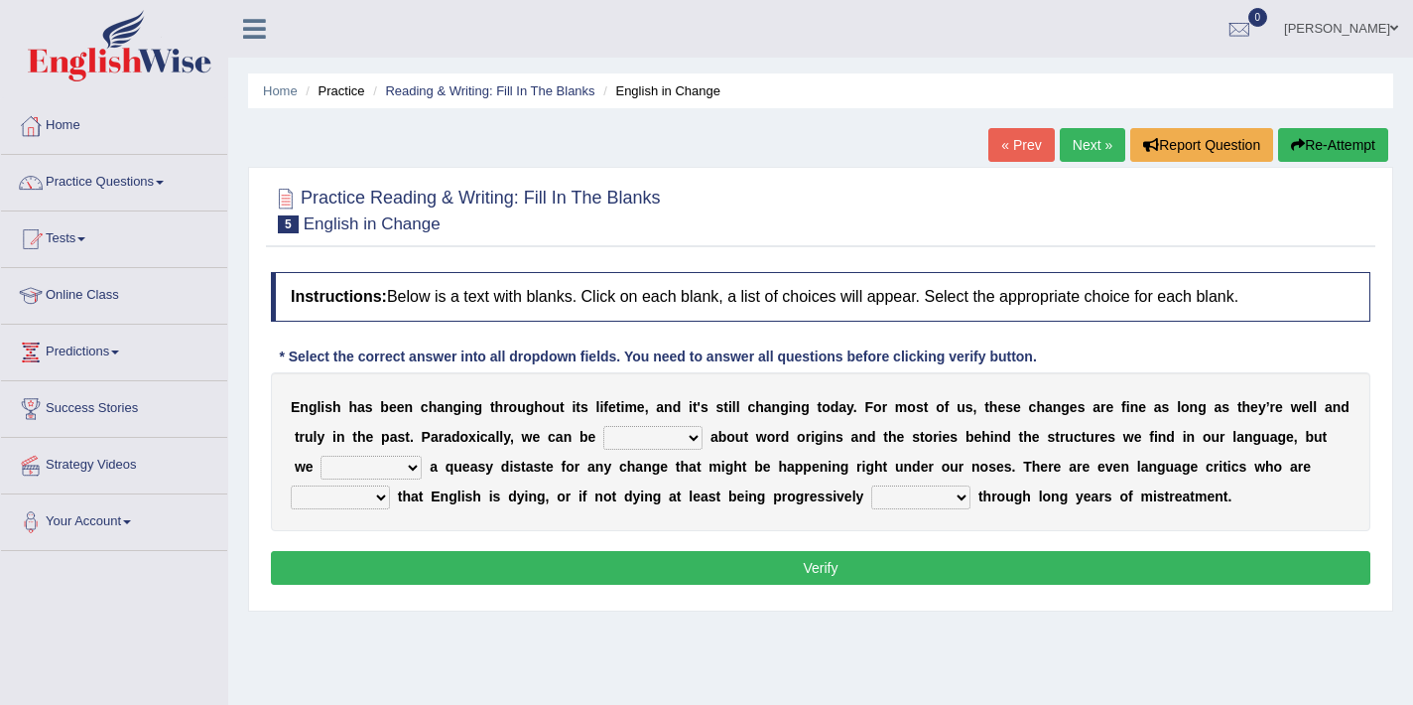
click at [640, 432] on select "curious various emaculate stipulate" at bounding box center [652, 438] width 99 height 24
select select "curious"
click at [603, 426] on select "curious various emaculate stipulate" at bounding box center [652, 438] width 99 height 24
click at [664, 440] on select "curious various emaculate stipulate" at bounding box center [652, 438] width 99 height 24
click at [361, 472] on select "experience think bring enhance" at bounding box center [371, 468] width 101 height 24
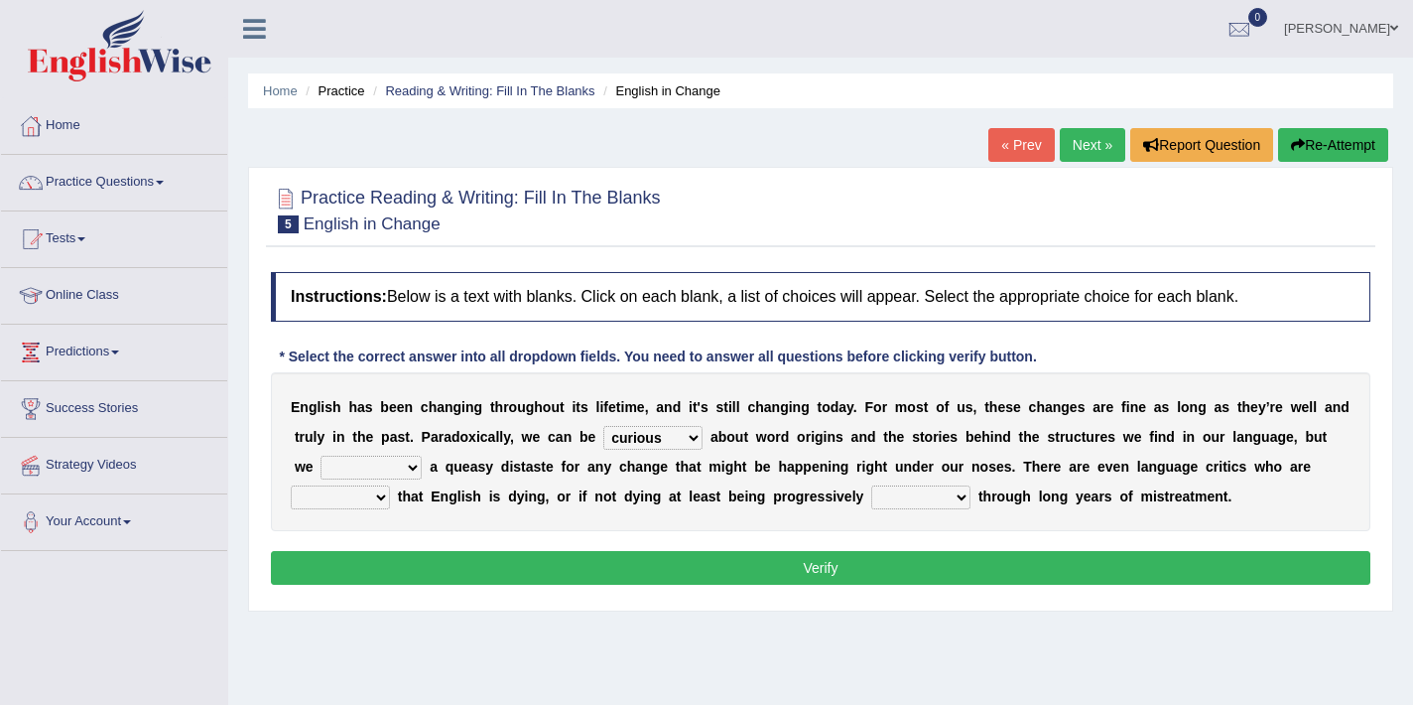
select select "think"
click at [322, 456] on select "experience think bring enhance" at bounding box center [371, 468] width 101 height 24
click at [326, 499] on select "preferred helped treated convinced" at bounding box center [340, 497] width 99 height 24
click at [362, 496] on select "preferred helped treated convinced" at bounding box center [340, 497] width 99 height 24
select select "convinced"
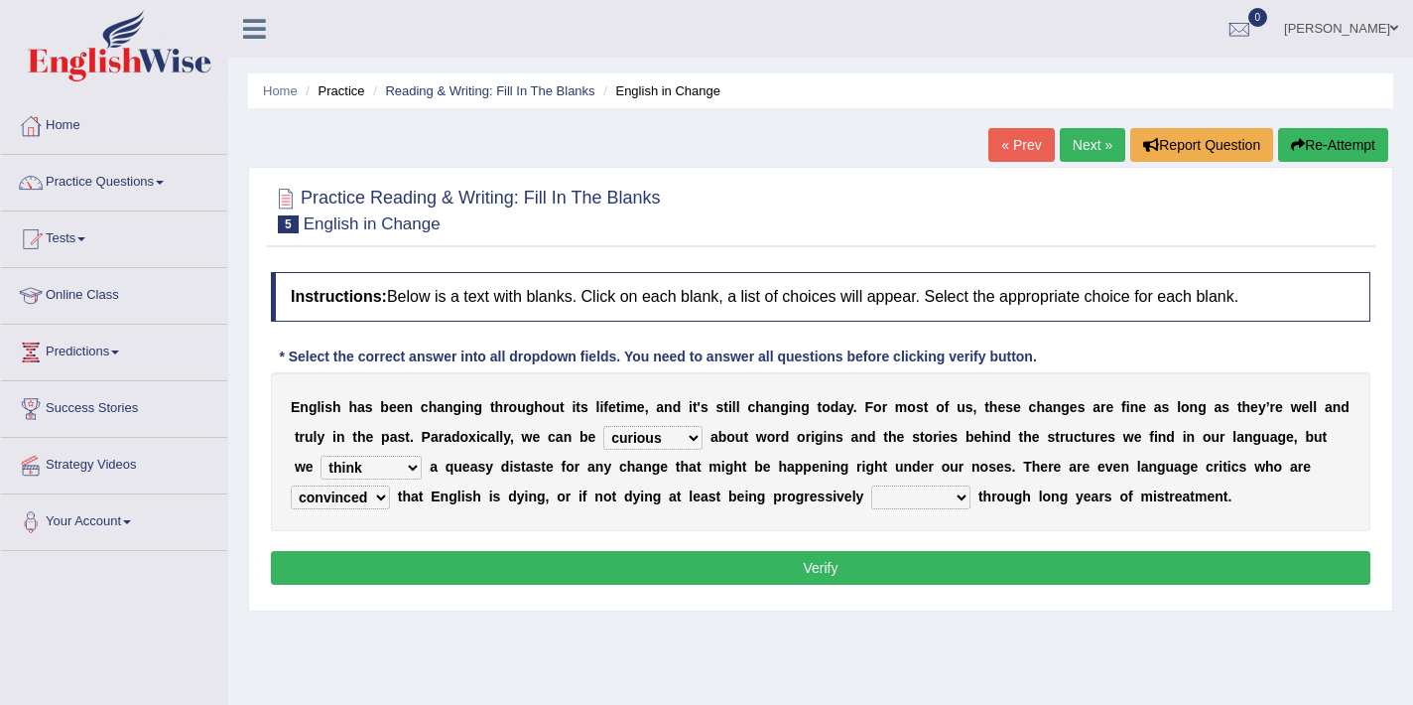
click at [291, 485] on select "preferred helped treated convinced" at bounding box center [340, 497] width 99 height 24
click at [905, 492] on select "saged graded stayed damaged" at bounding box center [920, 497] width 99 height 24
click at [919, 510] on div "E n g l i s h h a s b e e n c h a n g i n g t h r o u g h o u t i t s l i f e t…" at bounding box center [821, 451] width 1100 height 159
click at [910, 488] on select "saged graded stayed damaged" at bounding box center [920, 497] width 99 height 24
select select "stayed"
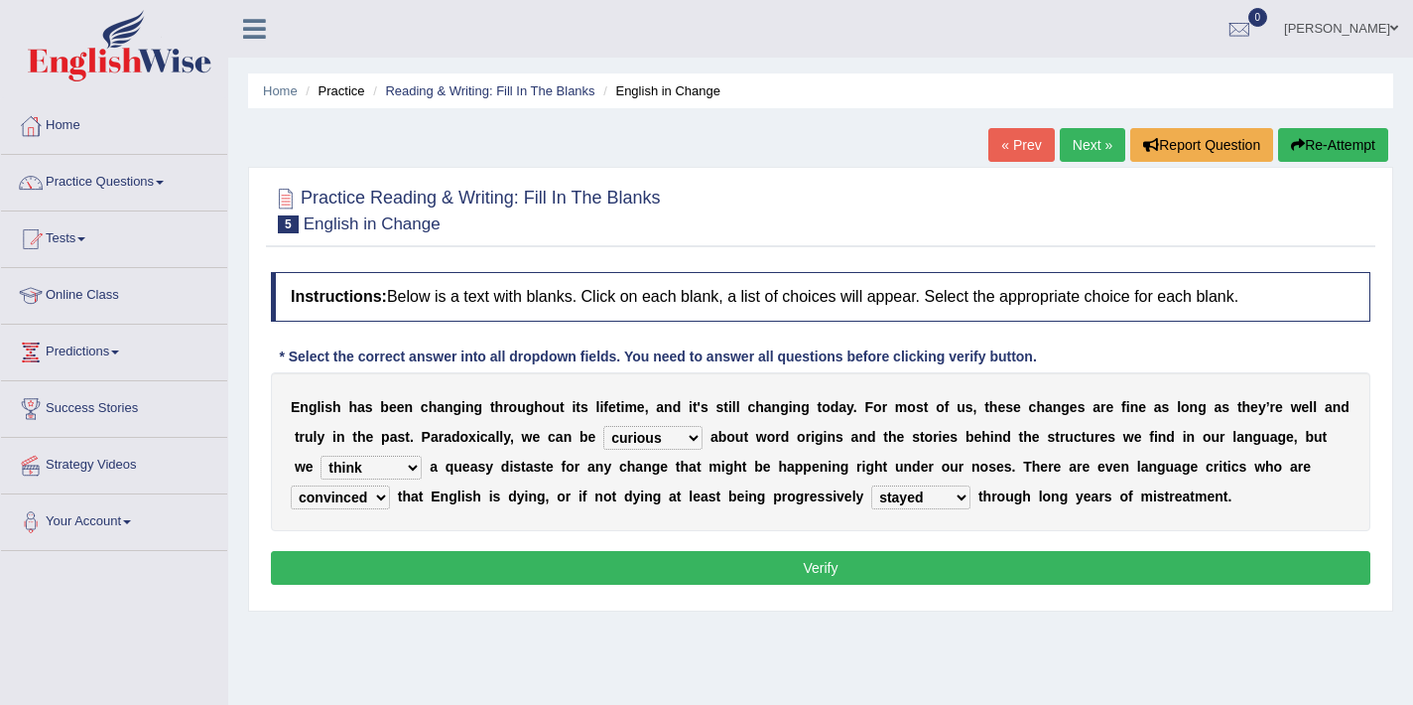
click at [871, 485] on select "saged graded stayed damaged" at bounding box center [920, 497] width 99 height 24
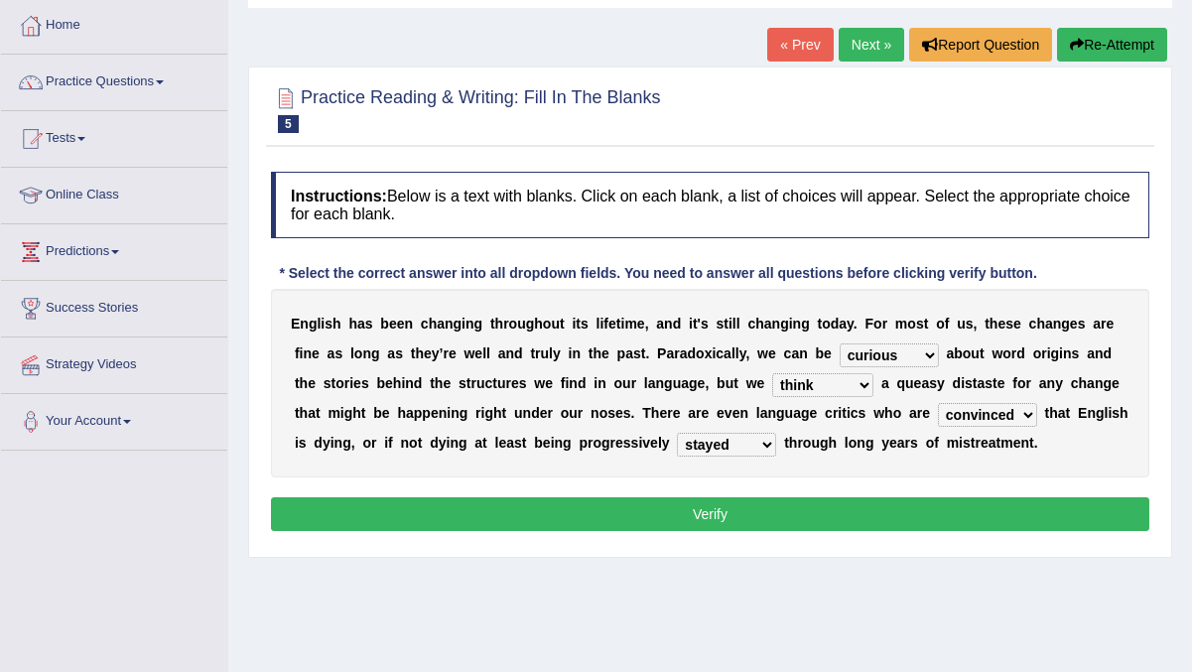
scroll to position [158, 0]
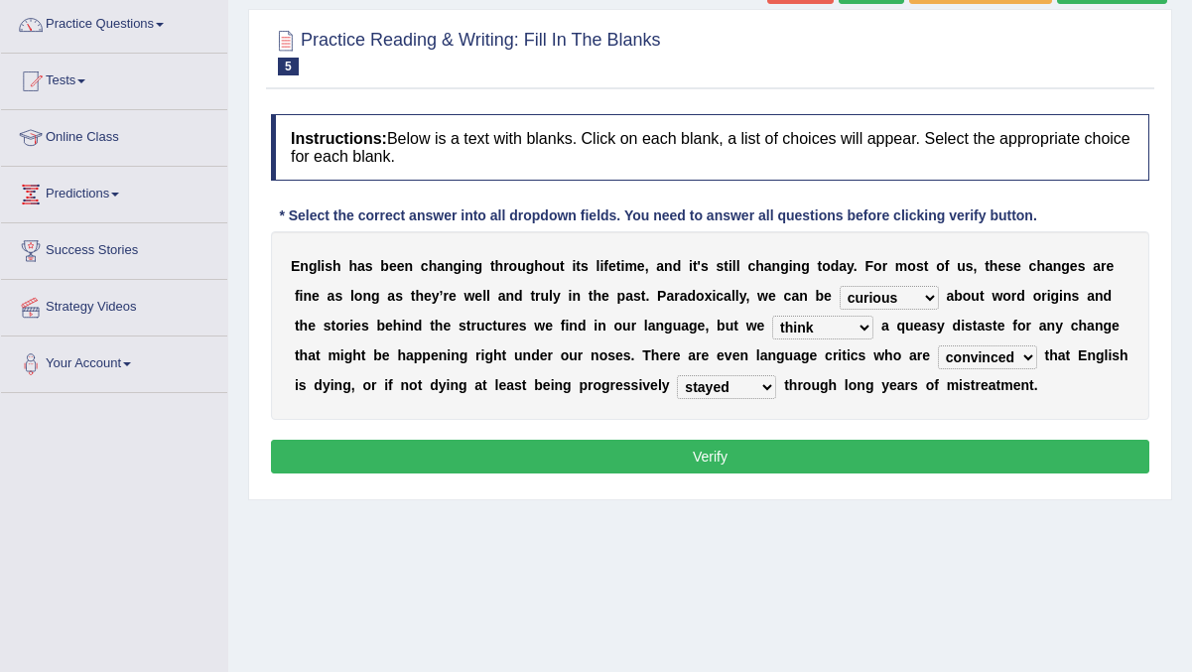
drag, startPoint x: 668, startPoint y: 46, endPoint x: 784, endPoint y: 0, distance: 124.8
click at [740, 5] on div "Home Practice Reading & Writing: Fill In The Blanks English in Change « Prev Ne…" at bounding box center [710, 338] width 964 height 993
click at [904, 295] on select "curious various emaculate stipulate" at bounding box center [889, 298] width 99 height 24
click at [886, 297] on select "curious various emaculate stipulate" at bounding box center [889, 298] width 99 height 24
click at [840, 286] on select "curious various emaculate stipulate" at bounding box center [889, 298] width 99 height 24
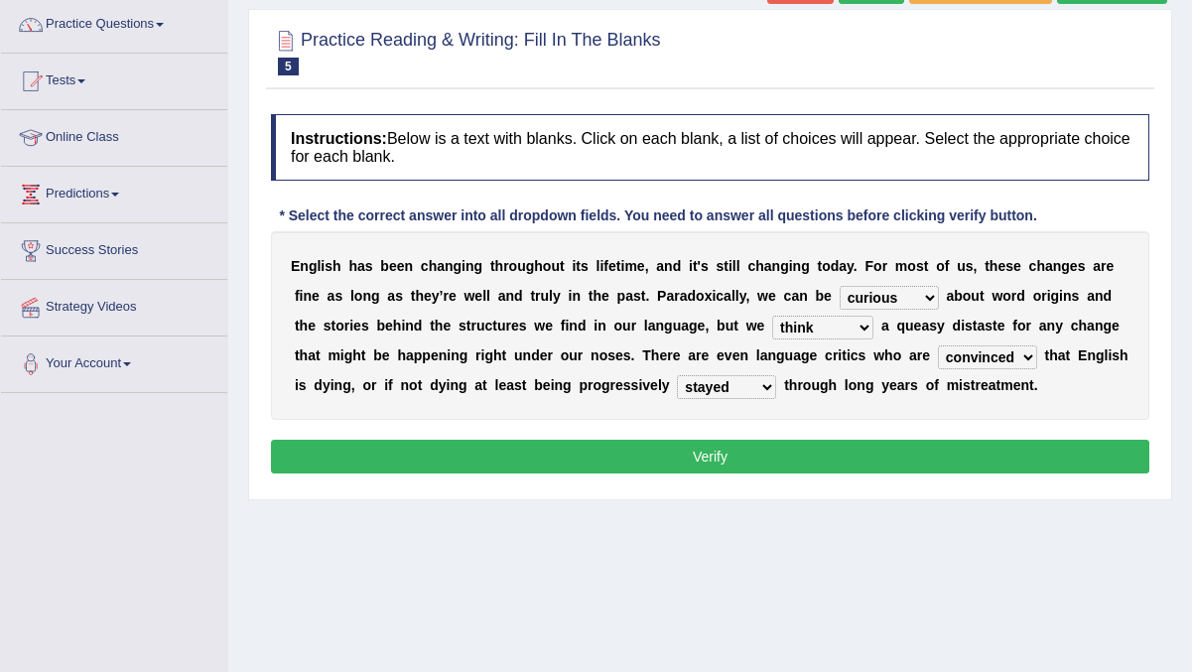
click at [808, 323] on select "experience think bring enhance" at bounding box center [822, 328] width 101 height 24
select select "experience"
click at [772, 316] on select "experience think bring enhance" at bounding box center [822, 328] width 101 height 24
click at [975, 366] on select "preferred helped treated convinced" at bounding box center [987, 357] width 99 height 24
click at [971, 359] on select "preferred helped treated convinced" at bounding box center [987, 357] width 99 height 24
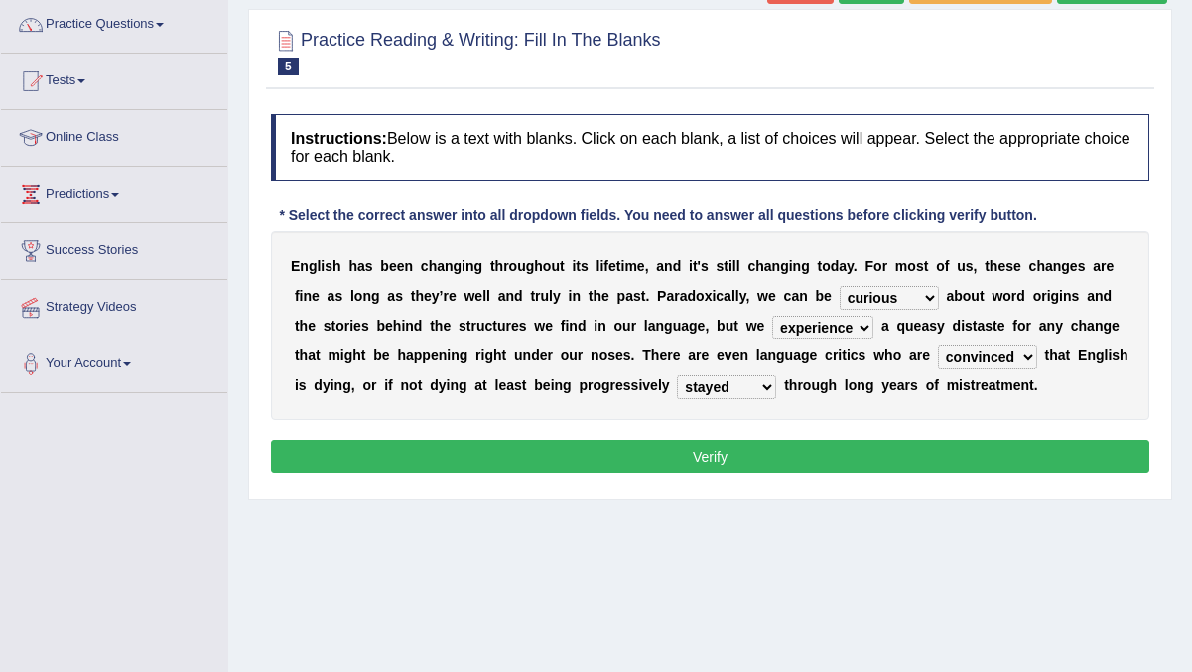
click at [728, 396] on select "saged graded stayed damaged" at bounding box center [726, 387] width 99 height 24
select select "damaged"
click at [677, 375] on select "saged graded stayed damaged" at bounding box center [726, 387] width 99 height 24
click at [722, 460] on button "Verify" at bounding box center [710, 457] width 878 height 34
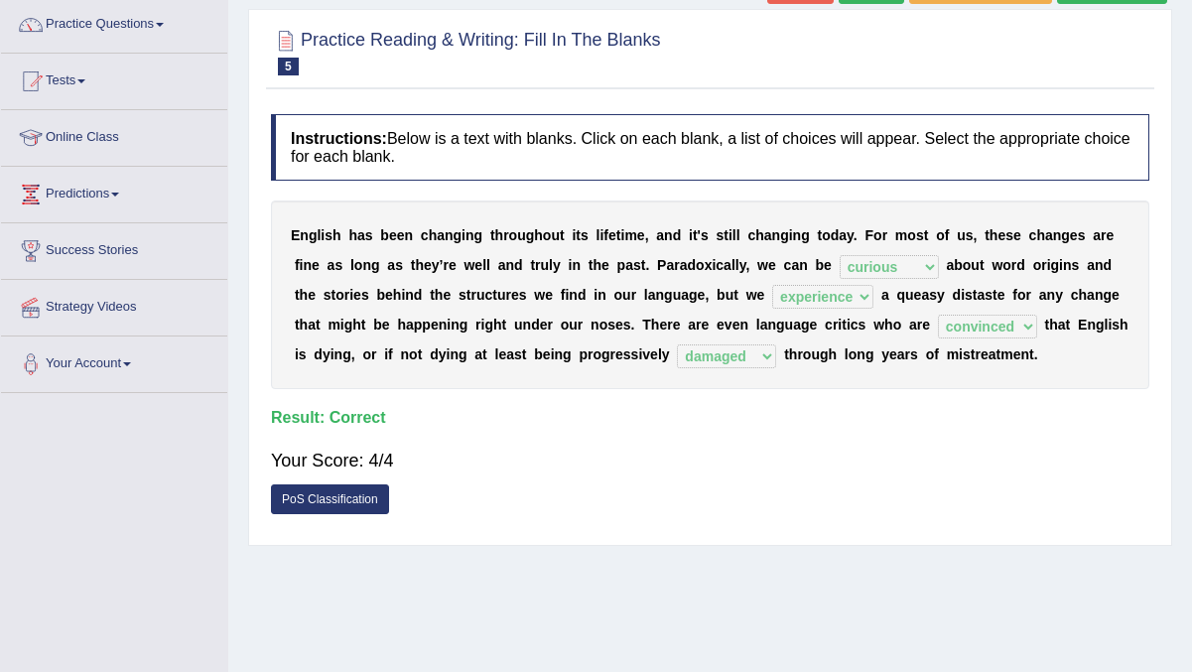
scroll to position [0, 0]
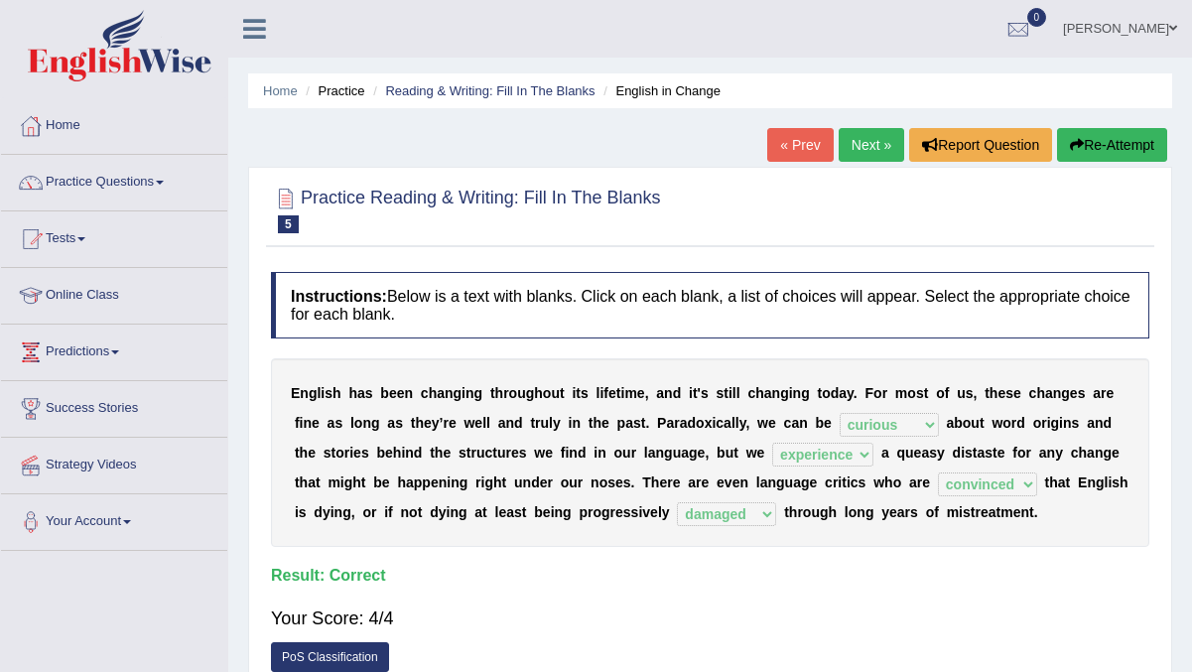
click at [852, 142] on link "Next »" at bounding box center [872, 145] width 66 height 34
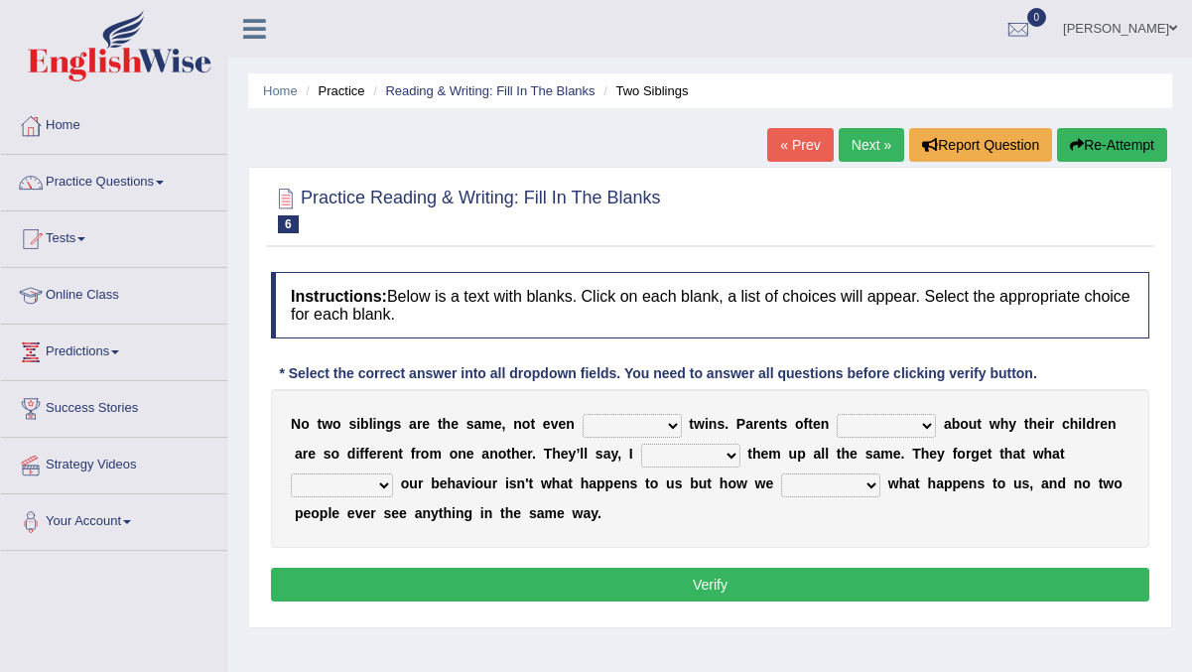
click at [605, 428] on select "identical similar rare steady" at bounding box center [632, 426] width 99 height 24
select select "identical"
click at [583, 414] on select "identical similar rare steady" at bounding box center [632, 426] width 99 height 24
click at [876, 419] on select "asked thought puzzle forget" at bounding box center [886, 426] width 99 height 24
select select "thought"
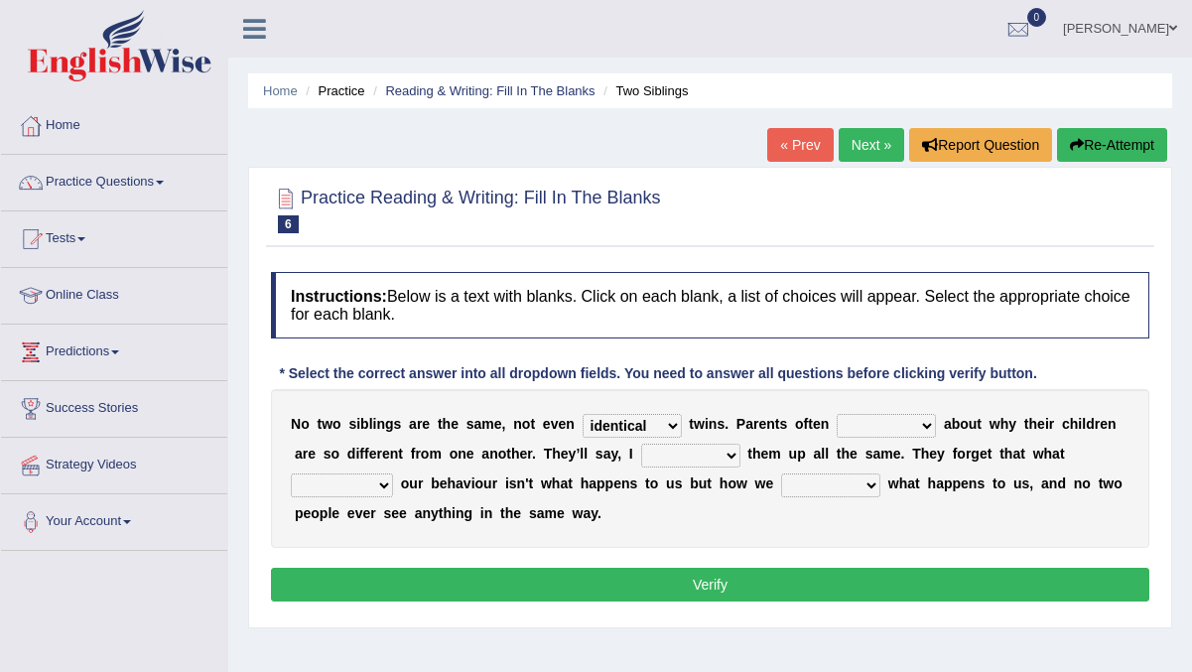
click at [837, 414] on select "asked thought puzzle forget" at bounding box center [886, 426] width 99 height 24
click at [680, 459] on select "bring brought thought stared" at bounding box center [690, 456] width 99 height 24
select select "brought"
click at [641, 444] on select "bring brought thought stared" at bounding box center [690, 456] width 99 height 24
click at [337, 478] on select "thinks deserves determines brings" at bounding box center [342, 485] width 102 height 24
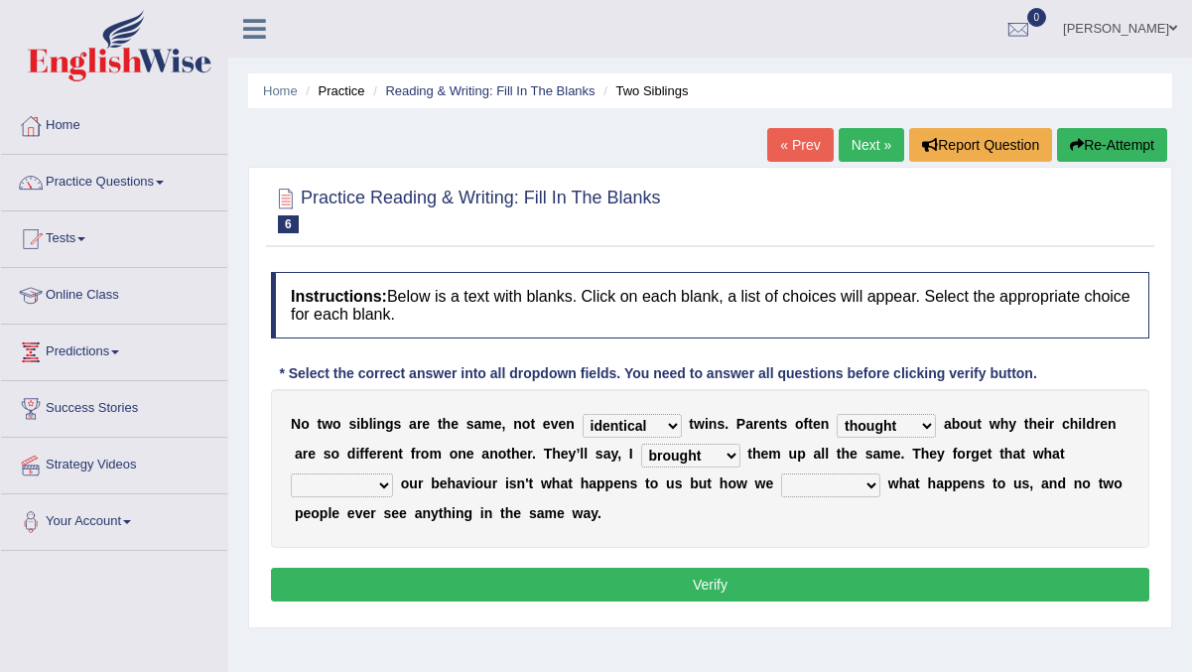
select select "determines"
click at [291, 473] on select "thinks deserves determines brings" at bounding box center [342, 485] width 102 height 24
click at [804, 484] on select "toggle stopped interpret change" at bounding box center [830, 485] width 99 height 24
click at [834, 486] on select "toggle stopped interpret change" at bounding box center [830, 485] width 99 height 24
select select "stopped"
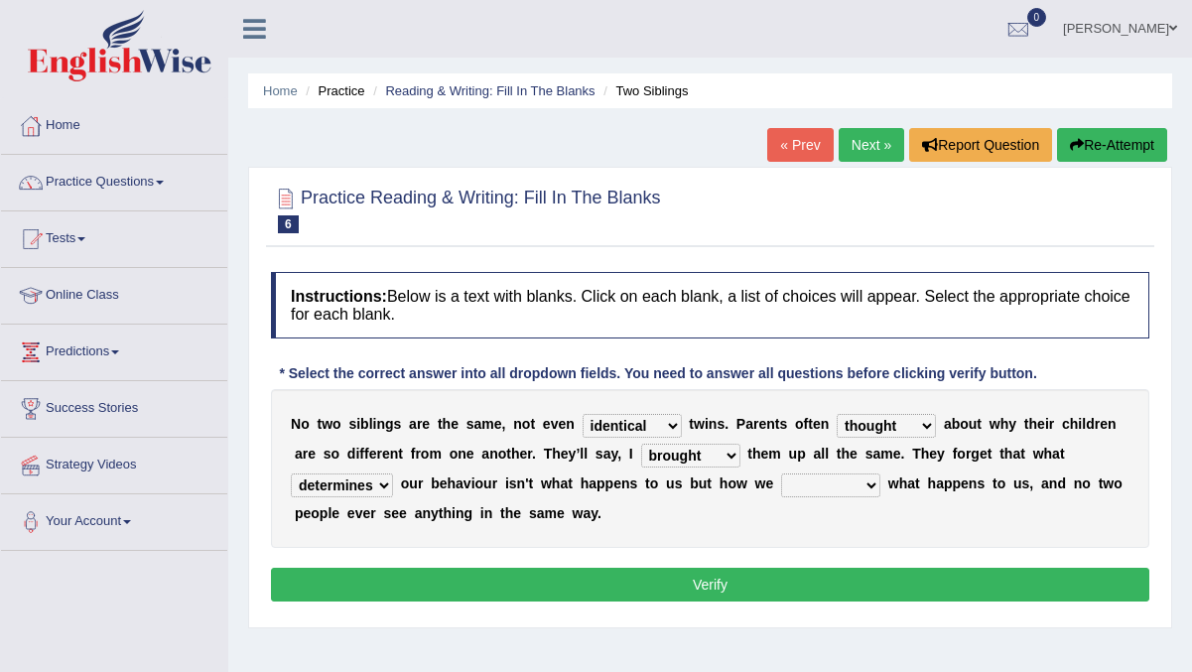
click at [781, 473] on select "toggle stopped interpret change" at bounding box center [830, 485] width 99 height 24
click at [857, 483] on select "toggle stopped interpret change" at bounding box center [830, 485] width 99 height 24
click at [922, 510] on div "N o t w o s i b l i n g s a r e t h e s a m e , n o t e v e n identical similar…" at bounding box center [710, 468] width 878 height 159
click at [652, 430] on select "identical similar rare steady" at bounding box center [632, 426] width 99 height 24
click at [908, 439] on div "N o t w o s i b l i n g s a r e t h e s a m e , n o t e v e n identical similar…" at bounding box center [710, 468] width 878 height 159
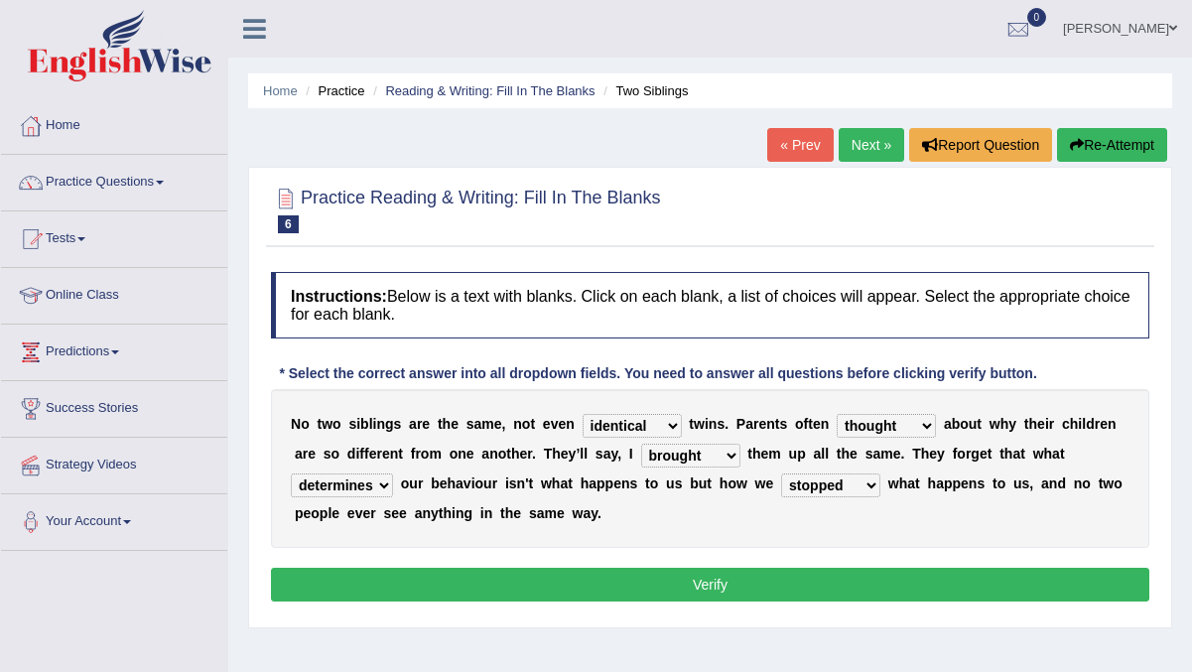
click at [902, 425] on select "asked thought puzzle forget" at bounding box center [886, 426] width 99 height 24
click at [716, 459] on select "bring brought thought stared" at bounding box center [690, 456] width 99 height 24
click at [673, 456] on select "bring brought thought stared" at bounding box center [690, 456] width 99 height 24
click at [699, 451] on select "bring brought thought stared" at bounding box center [690, 456] width 99 height 24
click at [688, 460] on select "bring brought thought stared" at bounding box center [690, 456] width 99 height 24
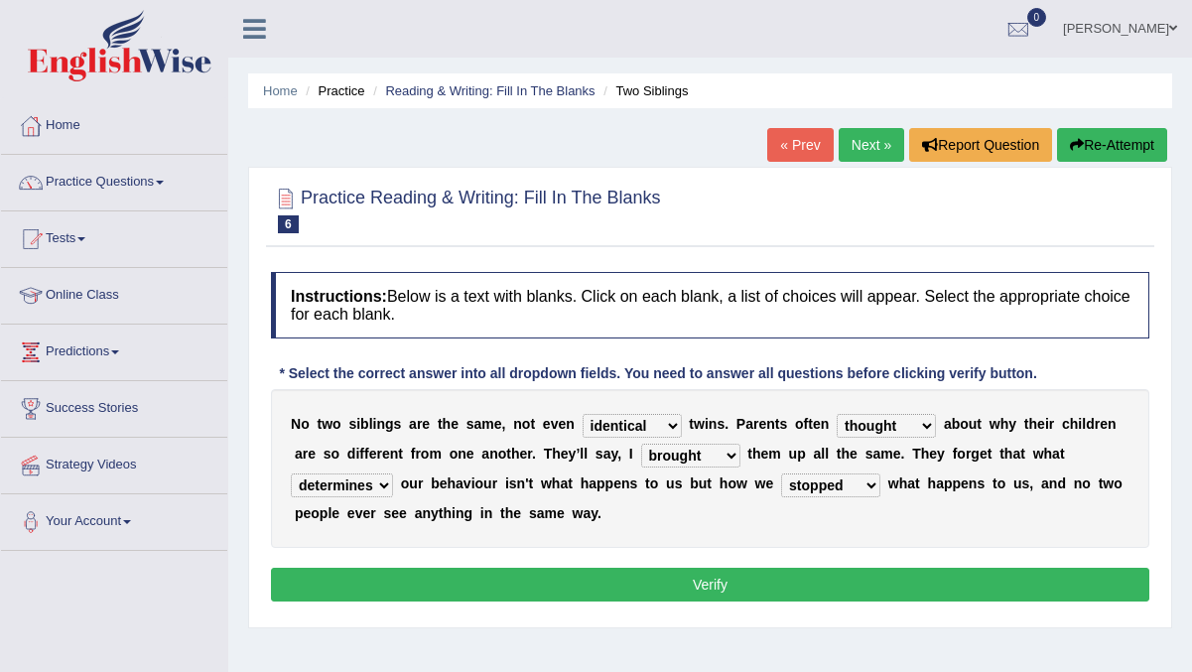
click at [853, 423] on select "asked thought puzzle forget" at bounding box center [886, 426] width 99 height 24
click at [874, 431] on select "asked thought puzzle forget" at bounding box center [886, 426] width 99 height 24
select select "puzzle"
click at [837, 414] on select "asked thought puzzle forget" at bounding box center [886, 426] width 99 height 24
click at [369, 485] on select "thinks deserves determines brings" at bounding box center [342, 485] width 102 height 24
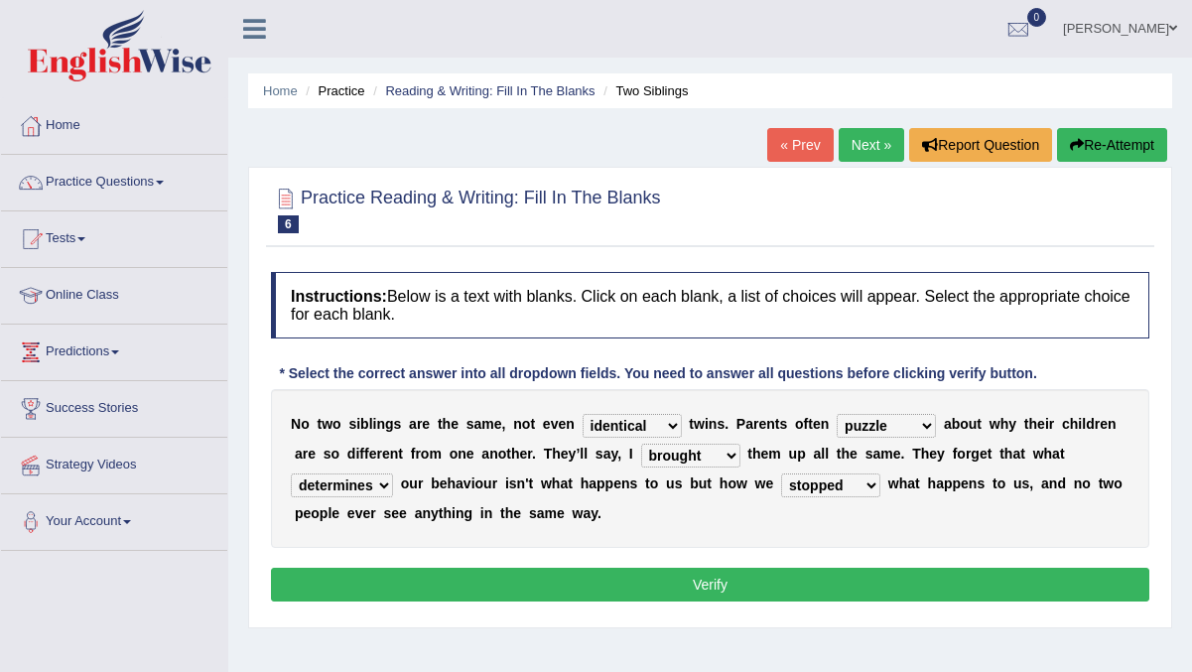
click at [351, 483] on select "thinks deserves determines brings" at bounding box center [342, 485] width 102 height 24
click at [364, 486] on select "thinks deserves determines brings" at bounding box center [342, 485] width 102 height 24
click at [808, 483] on select "toggle stopped interpret change" at bounding box center [830, 485] width 99 height 24
select select "interpret"
click at [781, 473] on select "toggle stopped interpret change" at bounding box center [830, 485] width 99 height 24
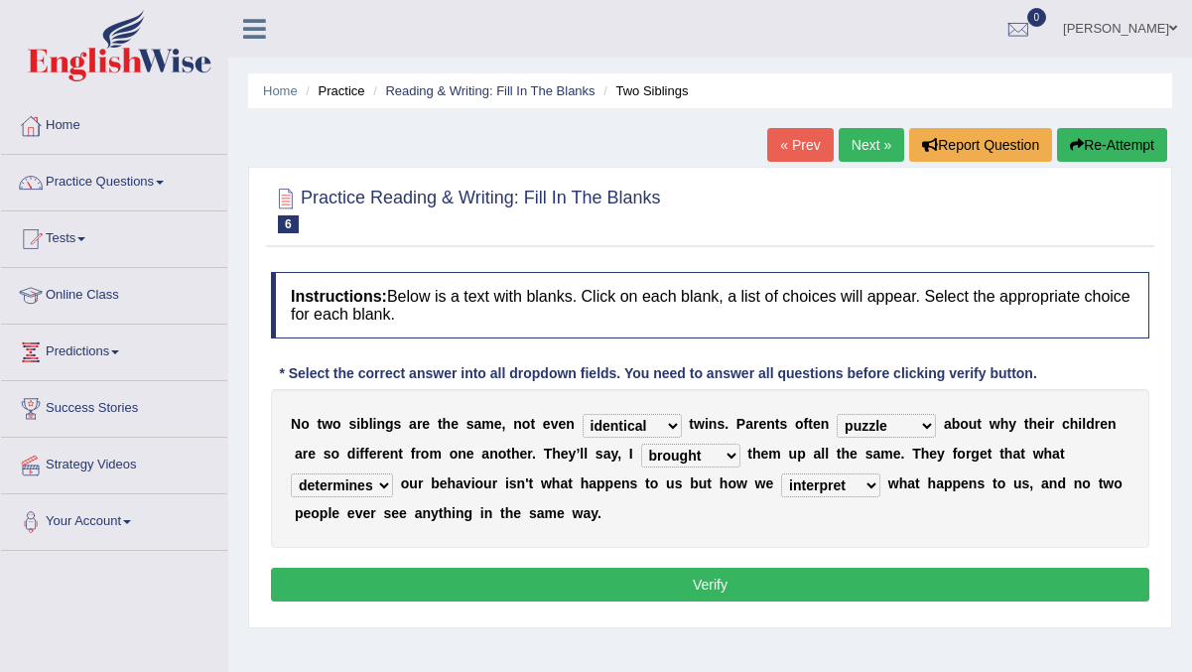
click at [766, 578] on button "Verify" at bounding box center [710, 585] width 878 height 34
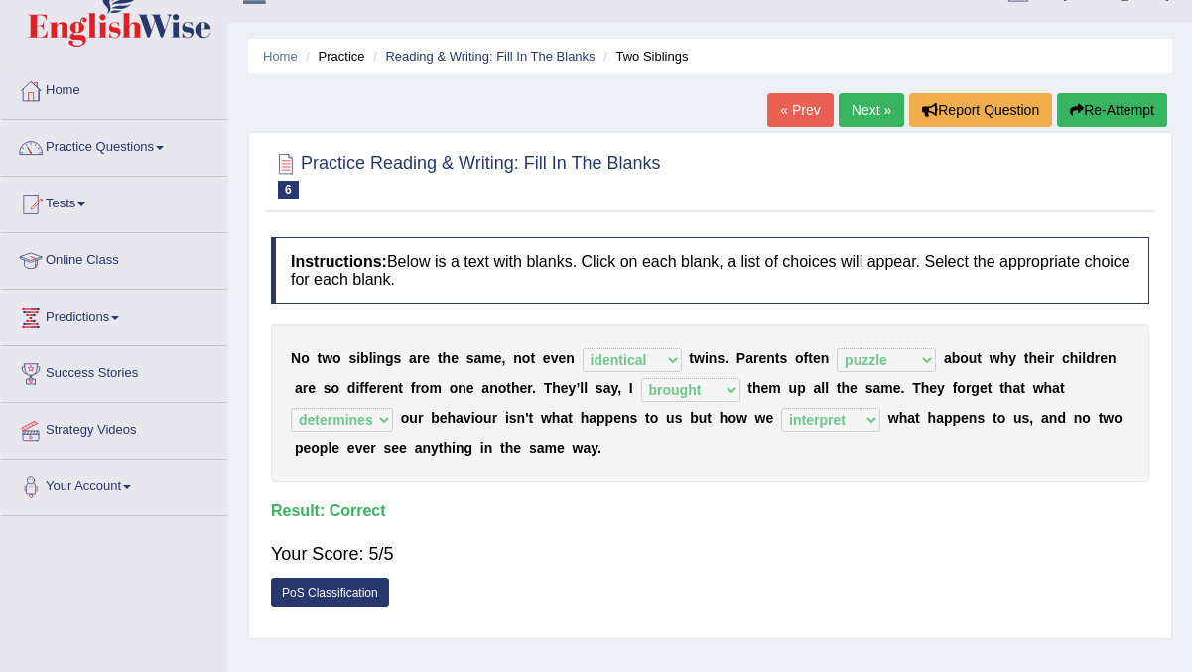
scroll to position [31, 0]
